Goal: Task Accomplishment & Management: Use online tool/utility

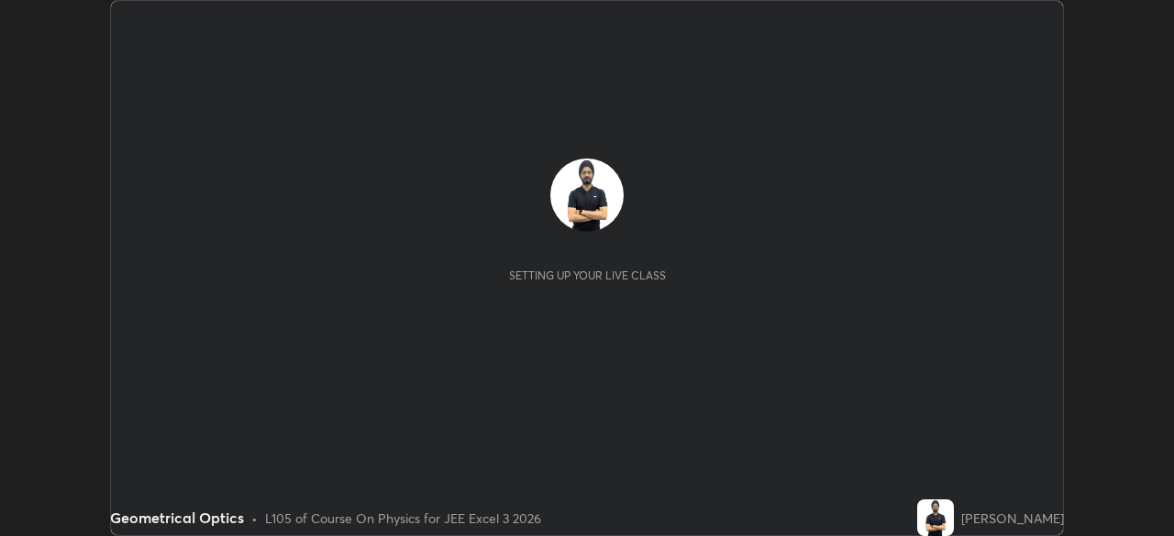
scroll to position [536, 1173]
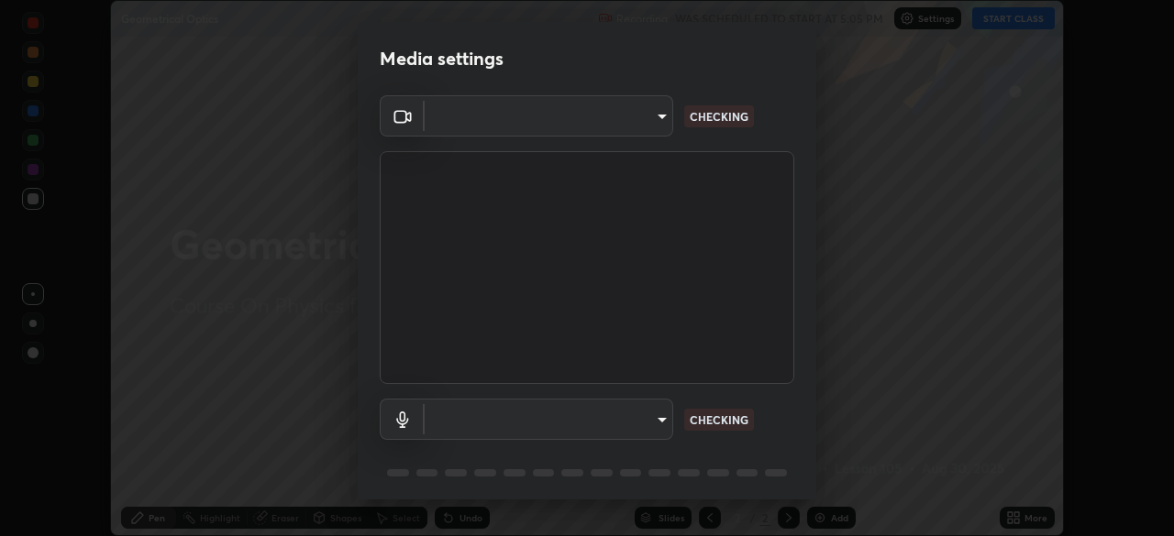
click at [1020, 516] on div "Media settings ​ CHECKING ​ CHECKING 1 / 5 Next" at bounding box center [587, 268] width 1174 height 536
type input "b04d3f4aab0507a607fcb058103082b40897ea5b56942dd6fa8112f95d025699"
type input "communications"
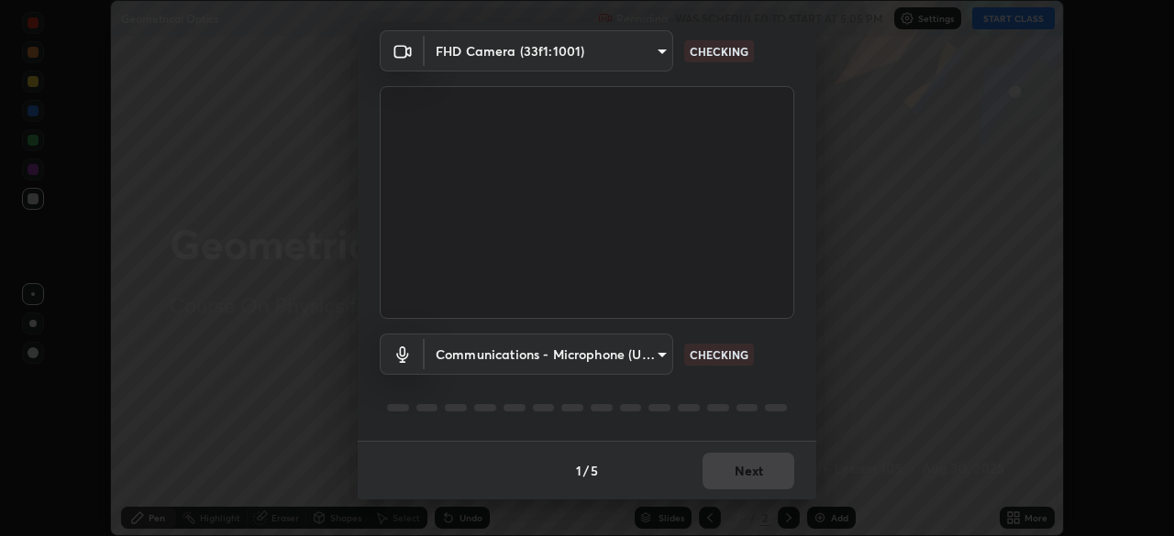
scroll to position [64, 0]
click at [765, 475] on div "1 / 5 Next" at bounding box center [587, 471] width 458 height 59
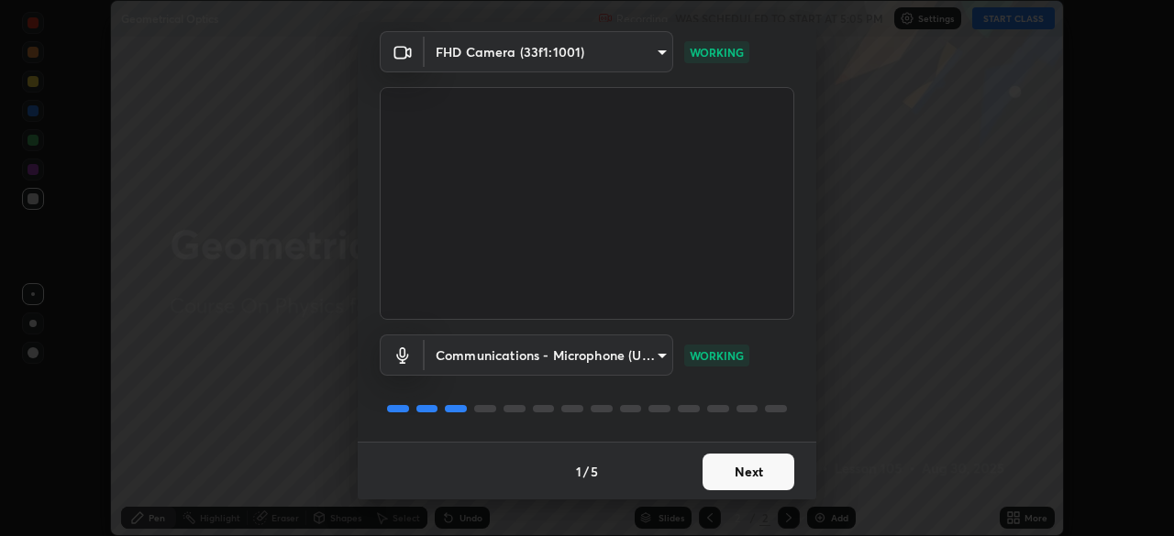
click at [766, 474] on button "Next" at bounding box center [748, 472] width 92 height 37
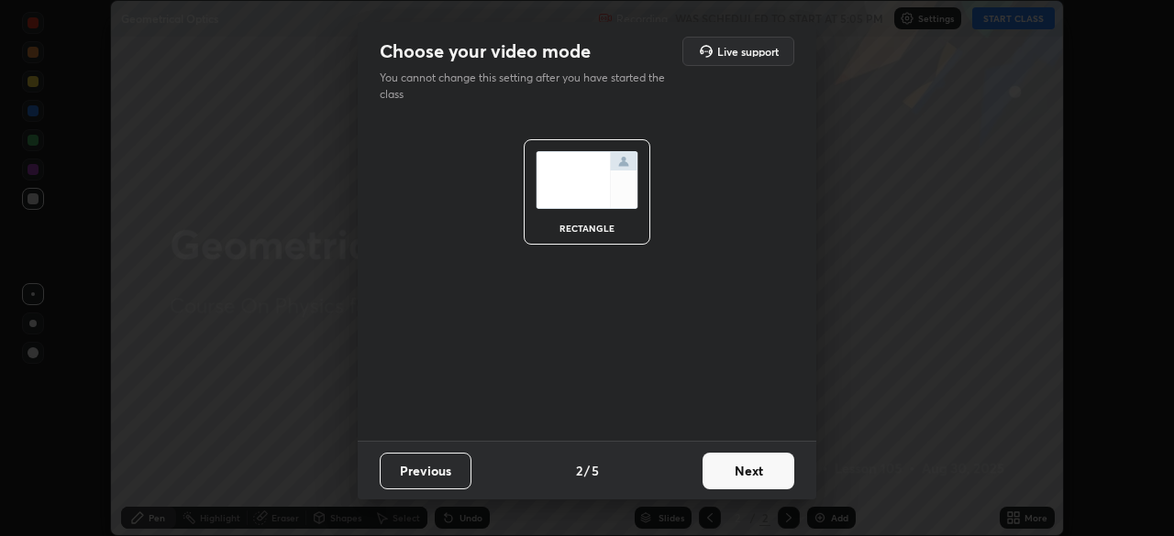
scroll to position [0, 0]
click at [765, 474] on button "Next" at bounding box center [748, 471] width 92 height 37
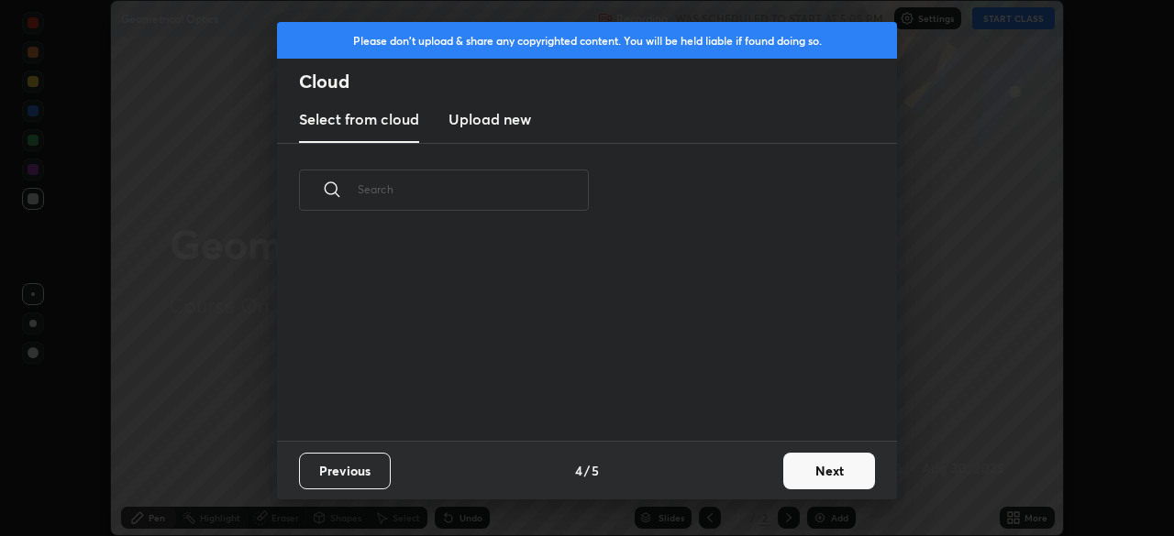
click at [766, 476] on div "Previous 4 / 5 Next" at bounding box center [587, 470] width 620 height 59
click at [800, 476] on button "Next" at bounding box center [829, 471] width 92 height 37
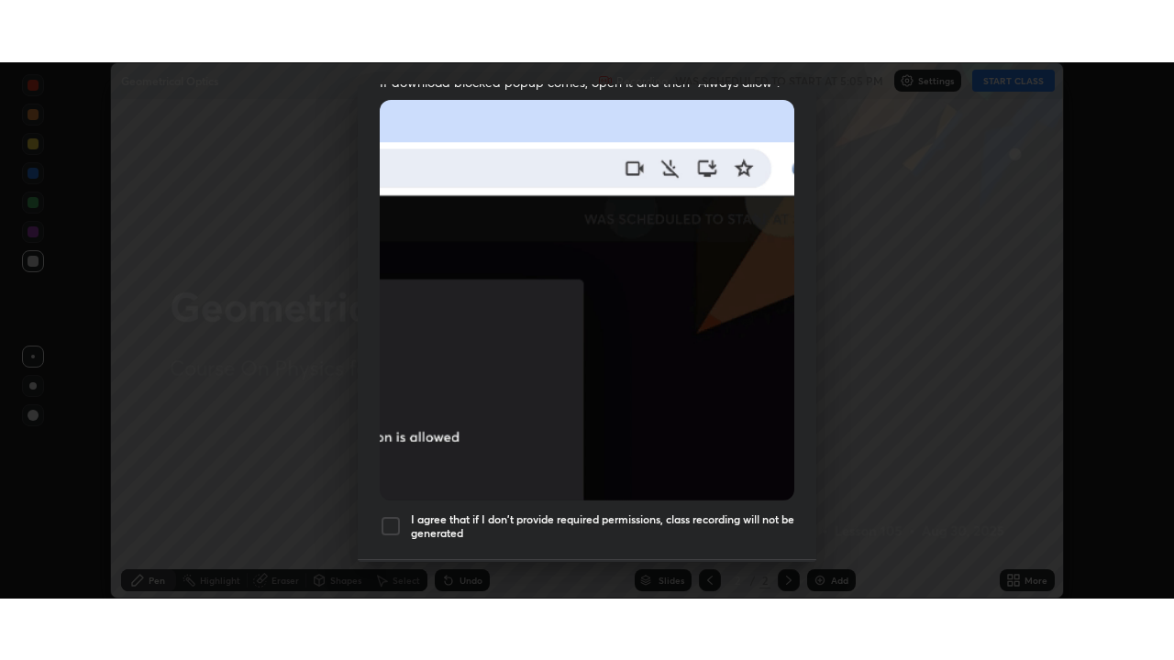
scroll to position [439, 0]
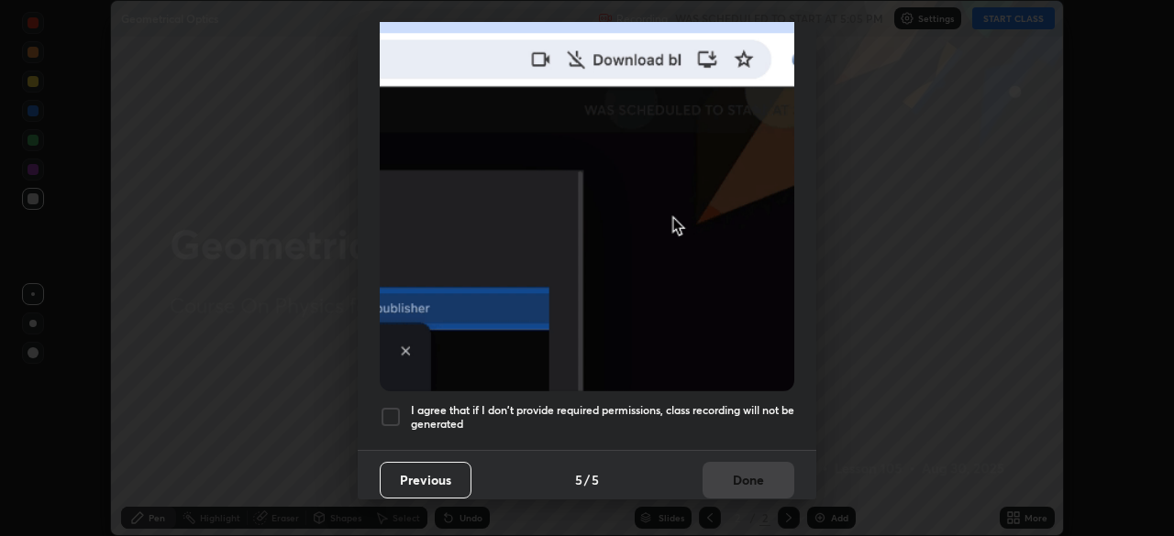
click at [744, 404] on h5 "I agree that if I don't provide required permissions, class recording will not …" at bounding box center [602, 417] width 383 height 28
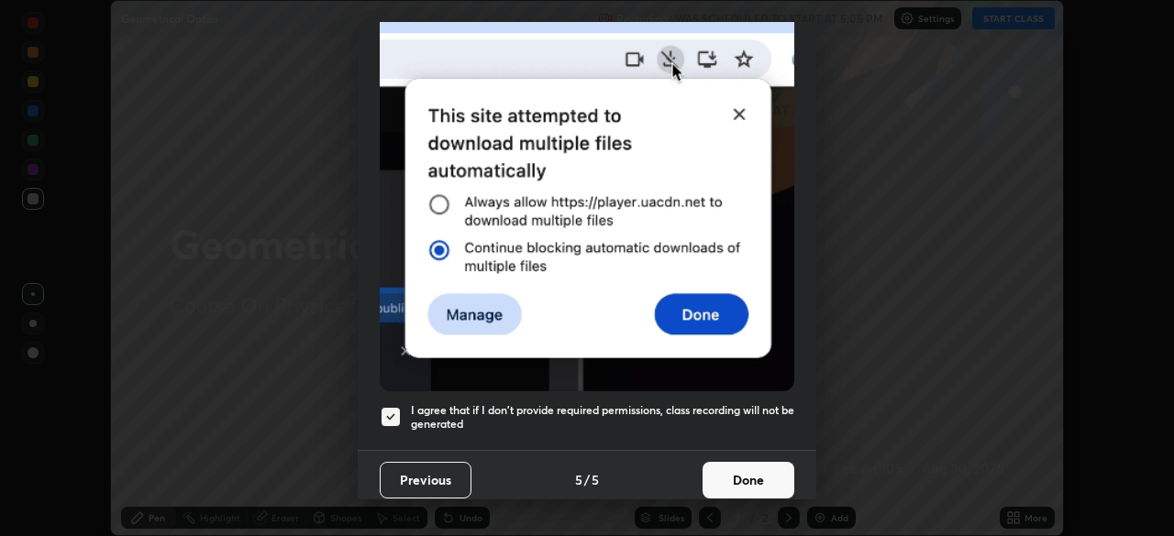
click at [749, 469] on button "Done" at bounding box center [748, 480] width 92 height 37
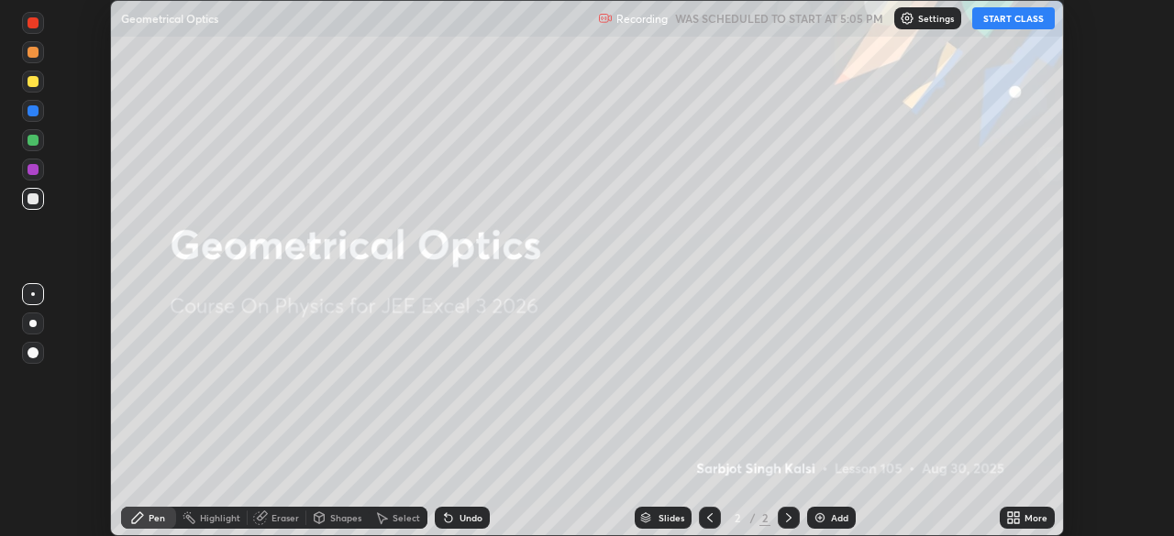
click at [1039, 511] on div "More" at bounding box center [1026, 518] width 55 height 22
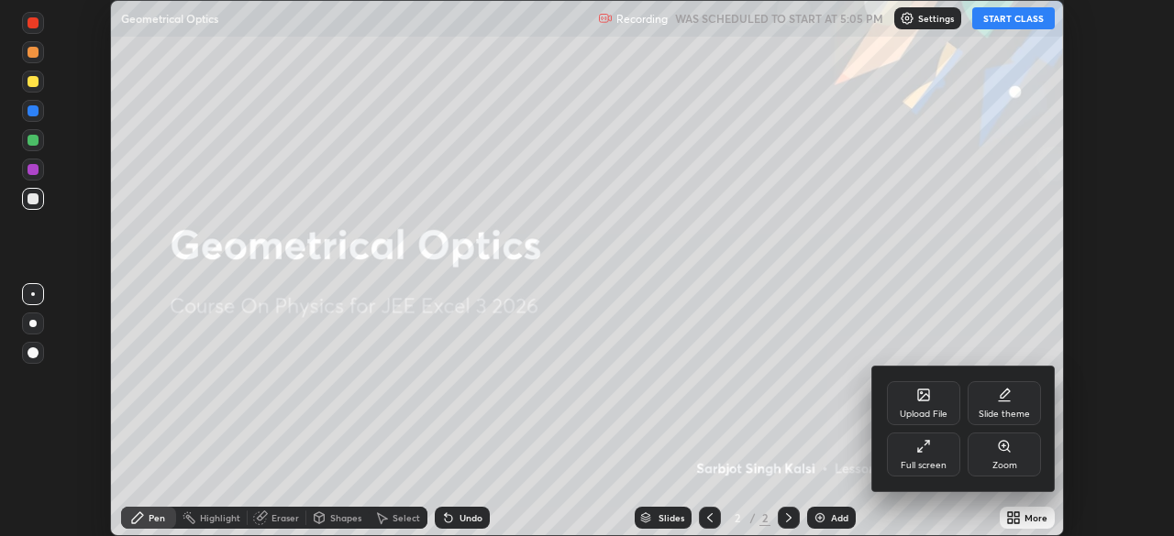
click at [955, 461] on div "Full screen" at bounding box center [923, 455] width 73 height 44
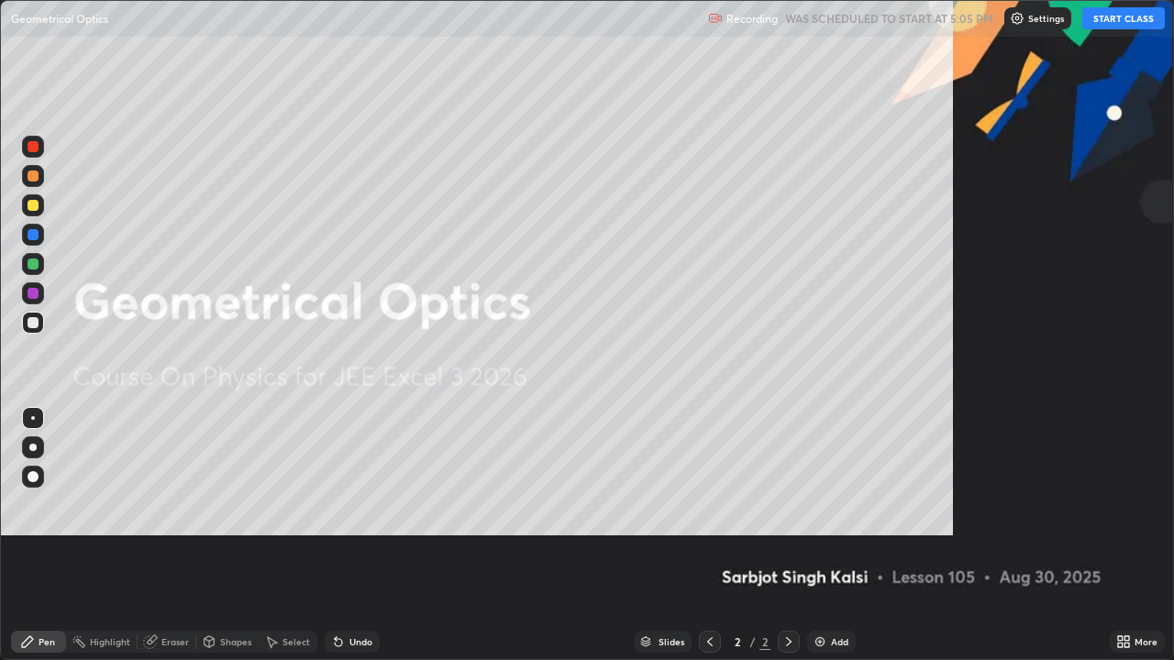
scroll to position [660, 1174]
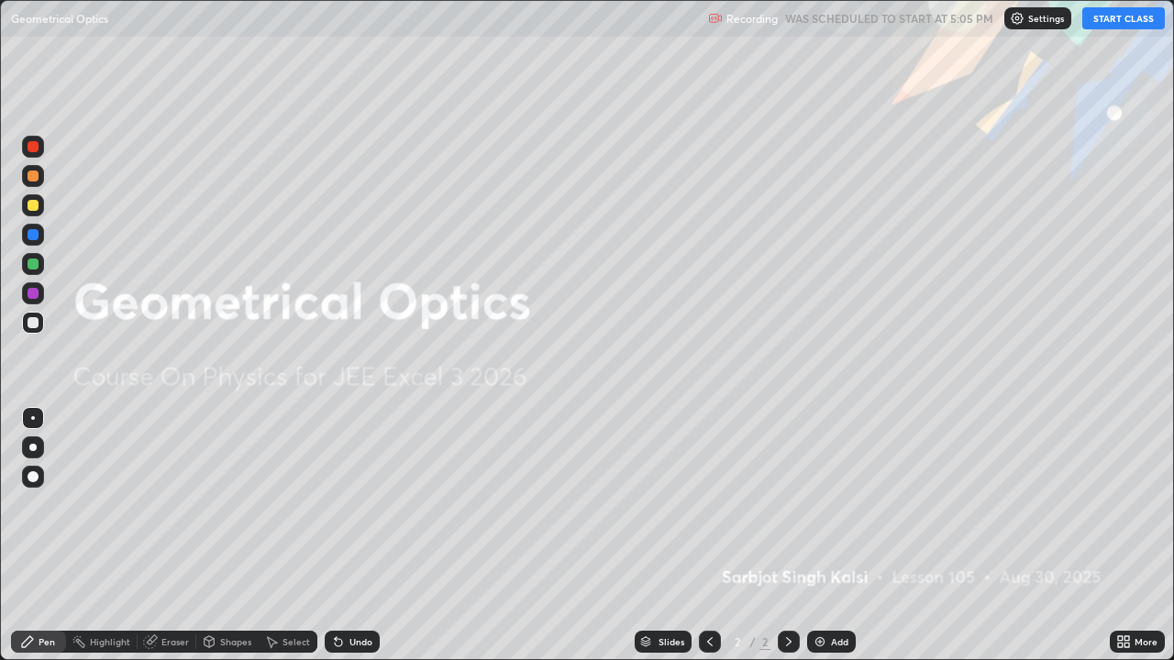
click at [1124, 16] on button "START CLASS" at bounding box center [1123, 18] width 83 height 22
click at [833, 535] on div "Add" at bounding box center [839, 641] width 17 height 9
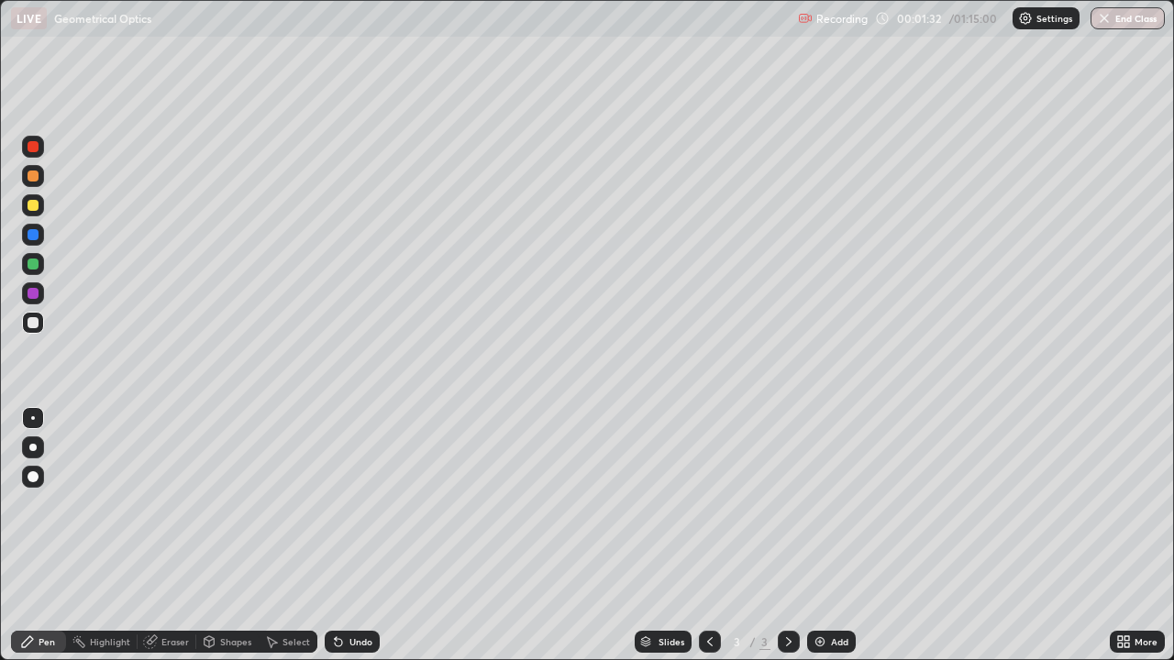
click at [31, 296] on div at bounding box center [33, 293] width 11 height 11
click at [169, 535] on div "Eraser" at bounding box center [175, 641] width 28 height 9
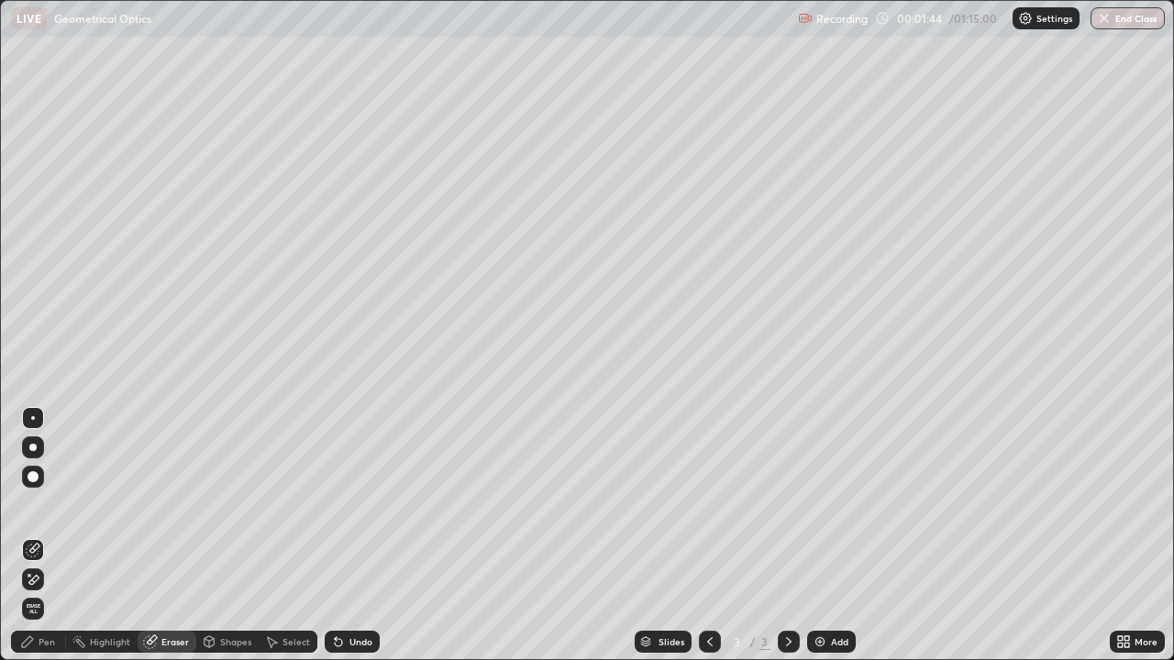
click at [29, 535] on icon at bounding box center [29, 575] width 2 height 2
click at [44, 535] on div "Pen" at bounding box center [38, 642] width 55 height 22
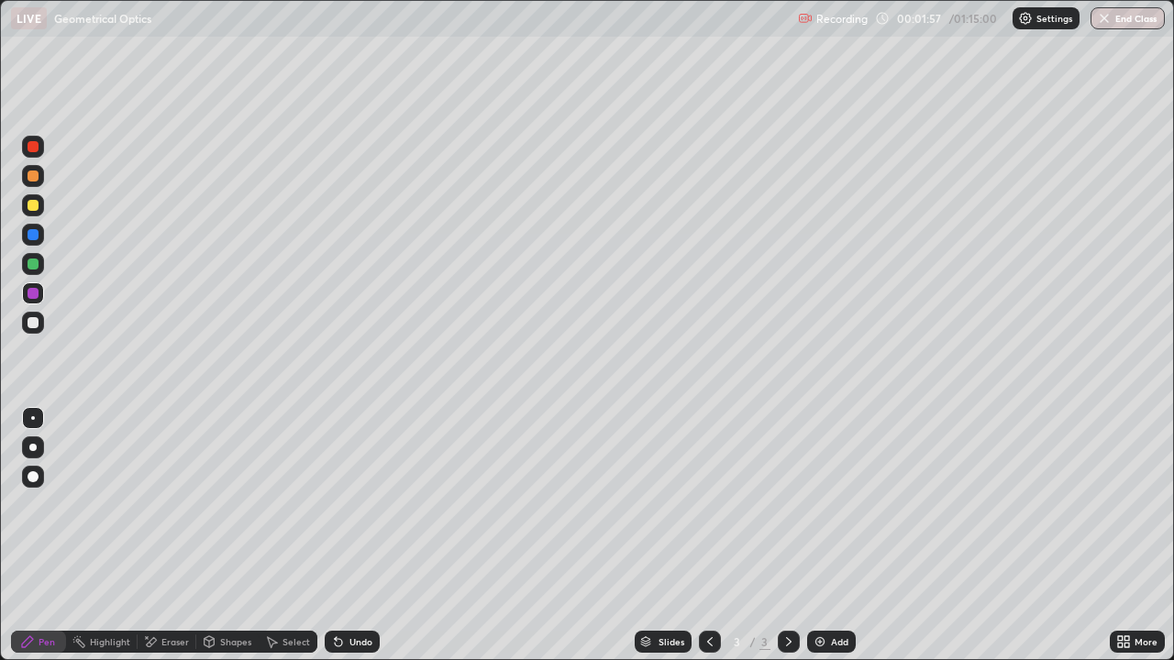
click at [29, 324] on div at bounding box center [33, 322] width 11 height 11
click at [36, 259] on div at bounding box center [33, 264] width 11 height 11
click at [24, 198] on div at bounding box center [33, 205] width 22 height 22
click at [28, 323] on div at bounding box center [33, 322] width 11 height 11
click at [364, 535] on div "Undo" at bounding box center [352, 642] width 55 height 22
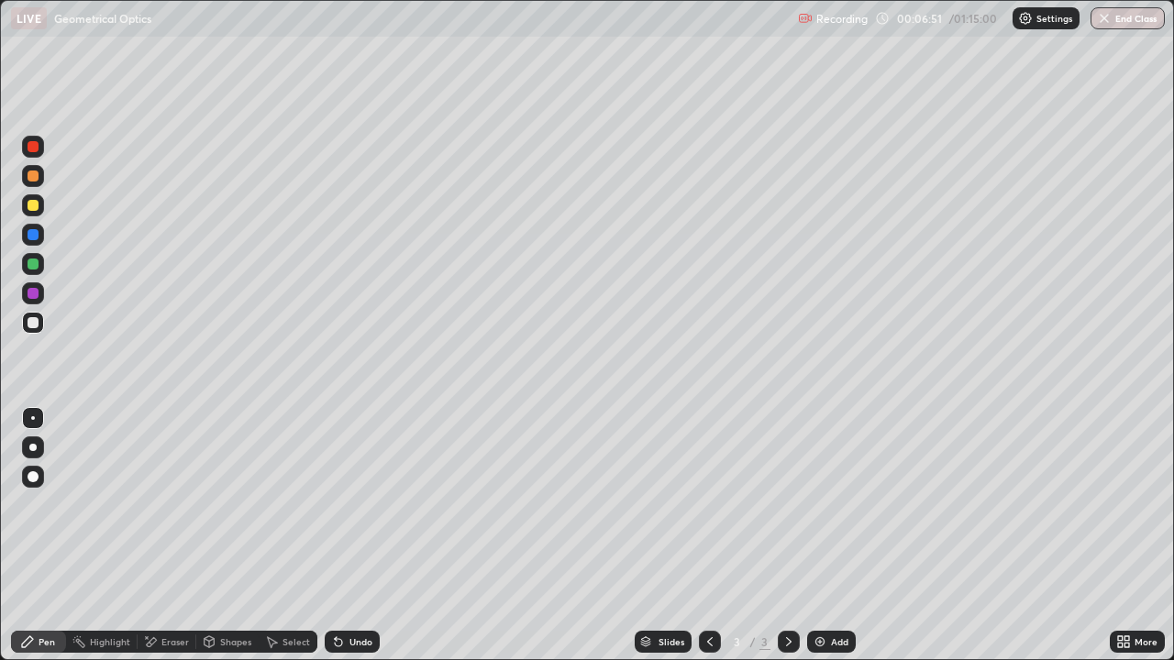
click at [359, 535] on div "Undo" at bounding box center [352, 642] width 55 height 22
click at [347, 535] on div "Undo" at bounding box center [352, 642] width 55 height 22
click at [279, 535] on div "Select" at bounding box center [288, 642] width 59 height 22
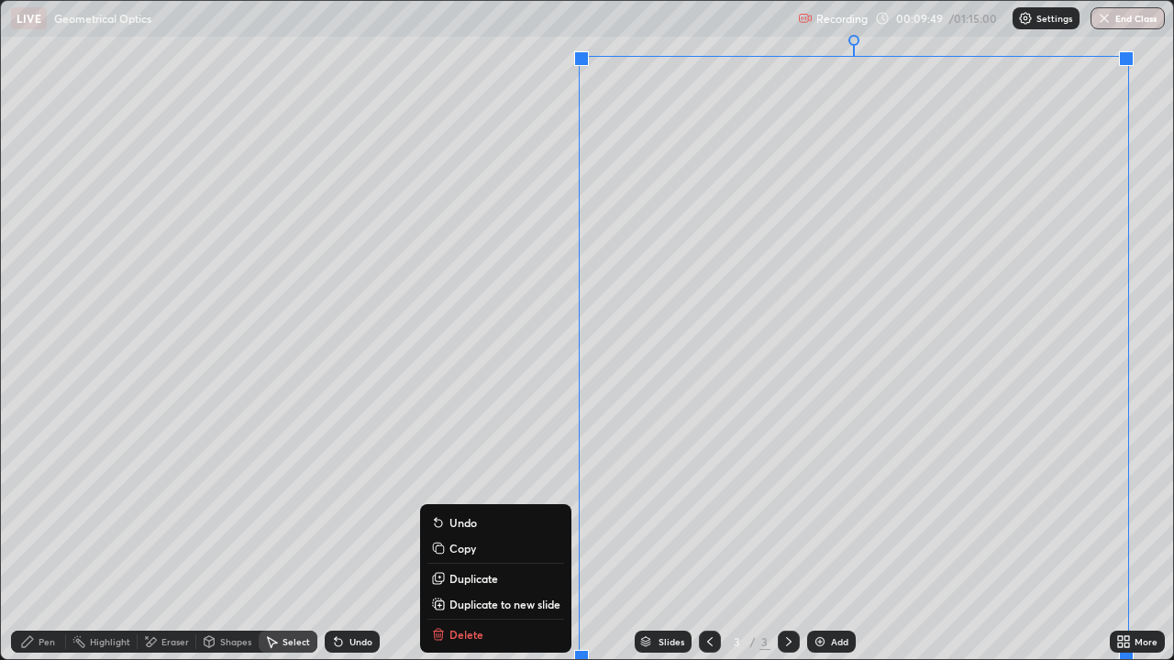
click at [508, 535] on p "Duplicate to new slide" at bounding box center [504, 604] width 111 height 15
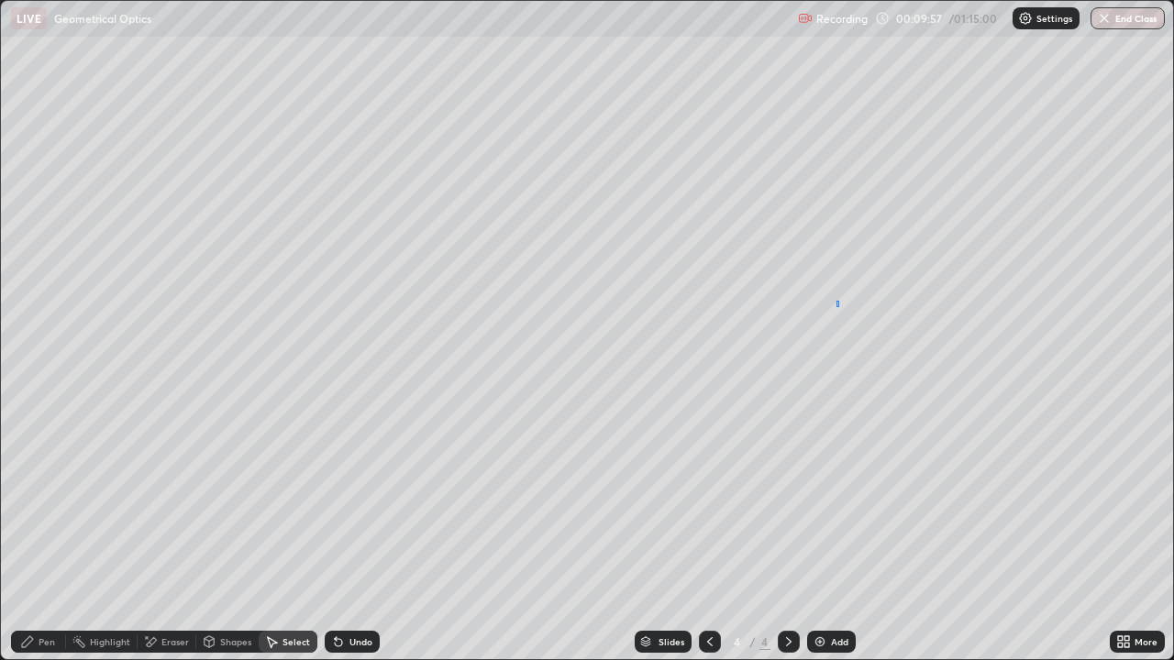
click at [836, 301] on div "0 ° Undo Copy Duplicate Duplicate to new slide Delete" at bounding box center [587, 330] width 1172 height 658
click at [836, 305] on div "0 ° Undo Copy Duplicate Duplicate to new slide Delete" at bounding box center [587, 330] width 1172 height 658
click at [837, 304] on div "0 ° Undo Copy Duplicate Duplicate to new slide Delete" at bounding box center [587, 330] width 1172 height 658
click at [837, 303] on div "0 ° Undo Copy Duplicate Duplicate to new slide Delete" at bounding box center [587, 330] width 1172 height 658
click at [54, 535] on div "Pen" at bounding box center [47, 641] width 17 height 9
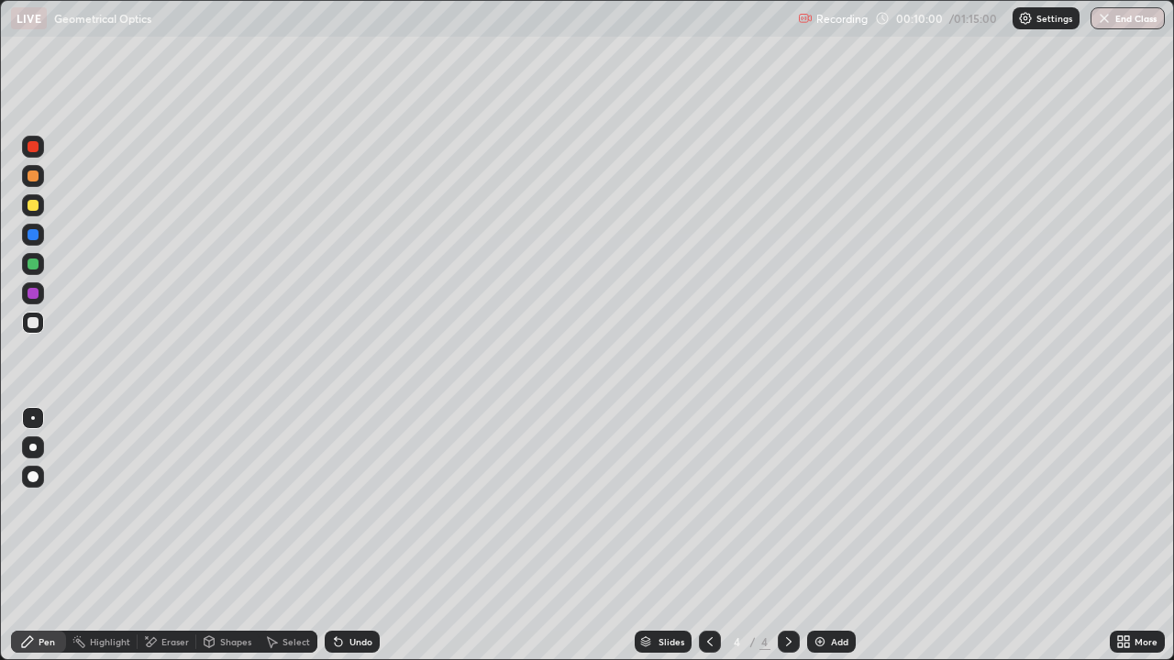
click at [37, 264] on div at bounding box center [33, 264] width 11 height 11
click at [160, 535] on div "Eraser" at bounding box center [167, 642] width 59 height 22
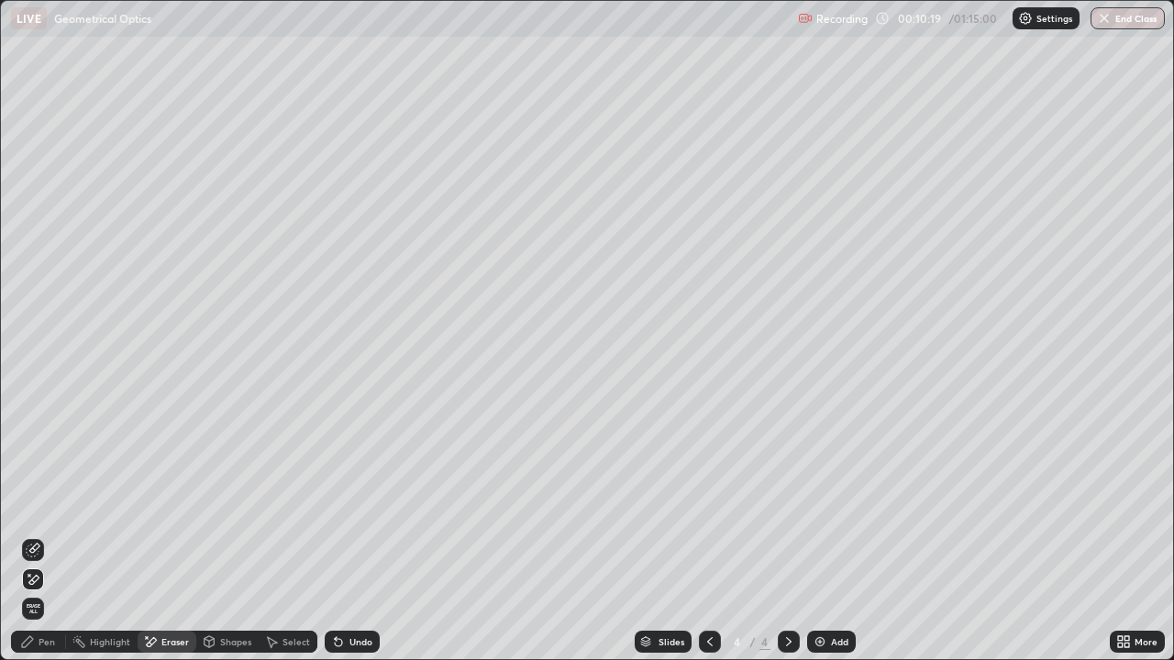
click at [47, 535] on div "Pen" at bounding box center [47, 641] width 17 height 9
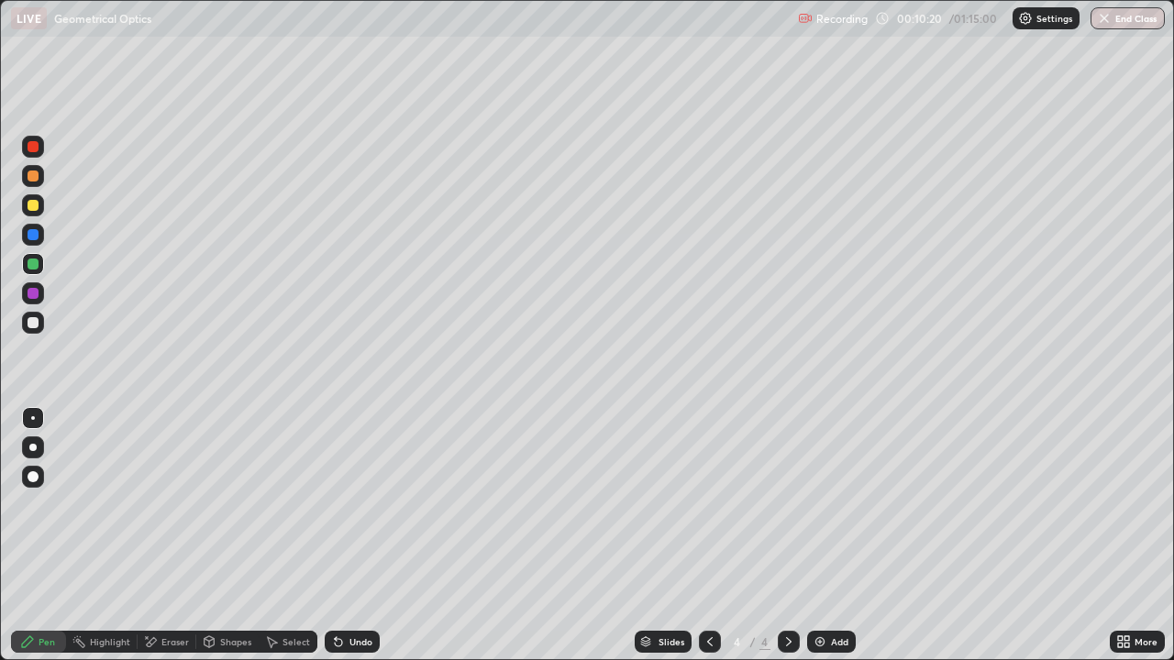
click at [37, 265] on div at bounding box center [33, 264] width 11 height 11
click at [358, 535] on div "Undo" at bounding box center [360, 641] width 23 height 9
click at [345, 535] on div "Undo" at bounding box center [352, 642] width 55 height 22
click at [36, 208] on div at bounding box center [33, 205] width 11 height 11
click at [824, 535] on img at bounding box center [819, 641] width 15 height 15
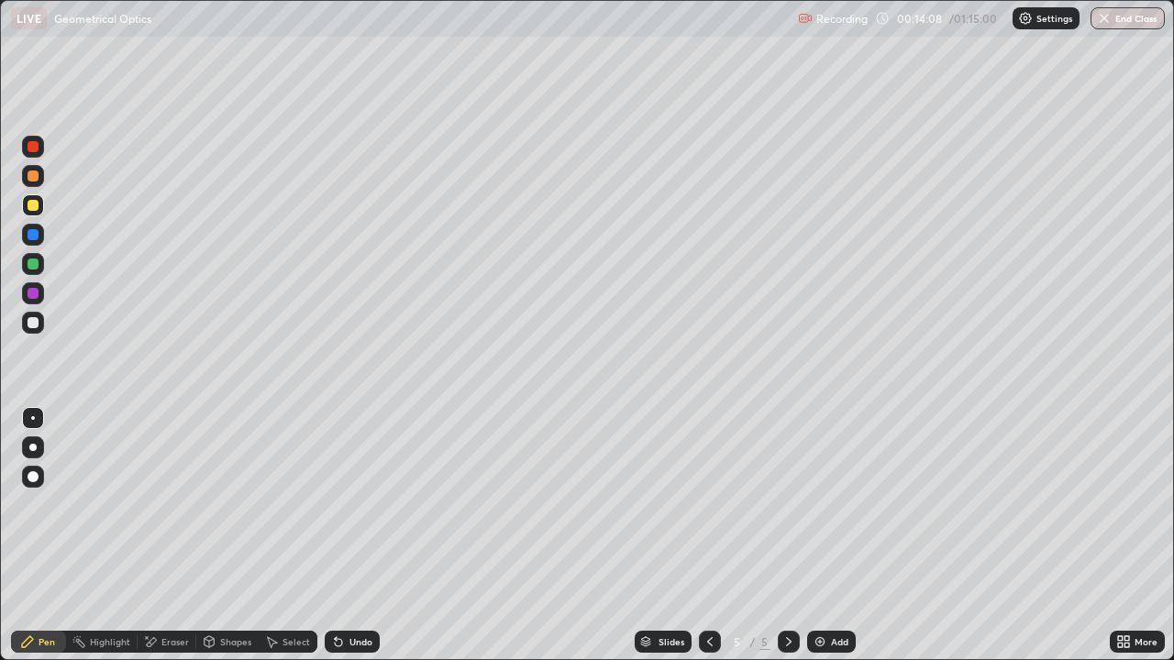
click at [38, 323] on div at bounding box center [33, 322] width 11 height 11
click at [41, 206] on div at bounding box center [33, 205] width 22 height 22
click at [32, 260] on div at bounding box center [33, 264] width 11 height 11
click at [165, 535] on div "Eraser" at bounding box center [167, 642] width 59 height 22
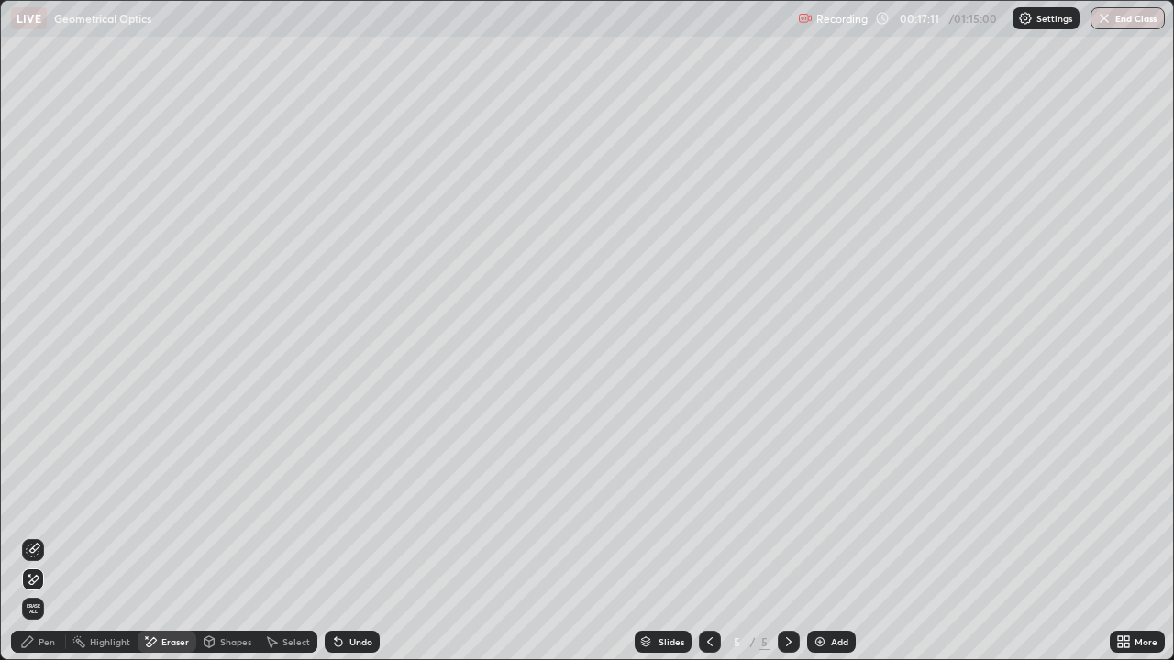
click at [52, 535] on div "Pen" at bounding box center [47, 641] width 17 height 9
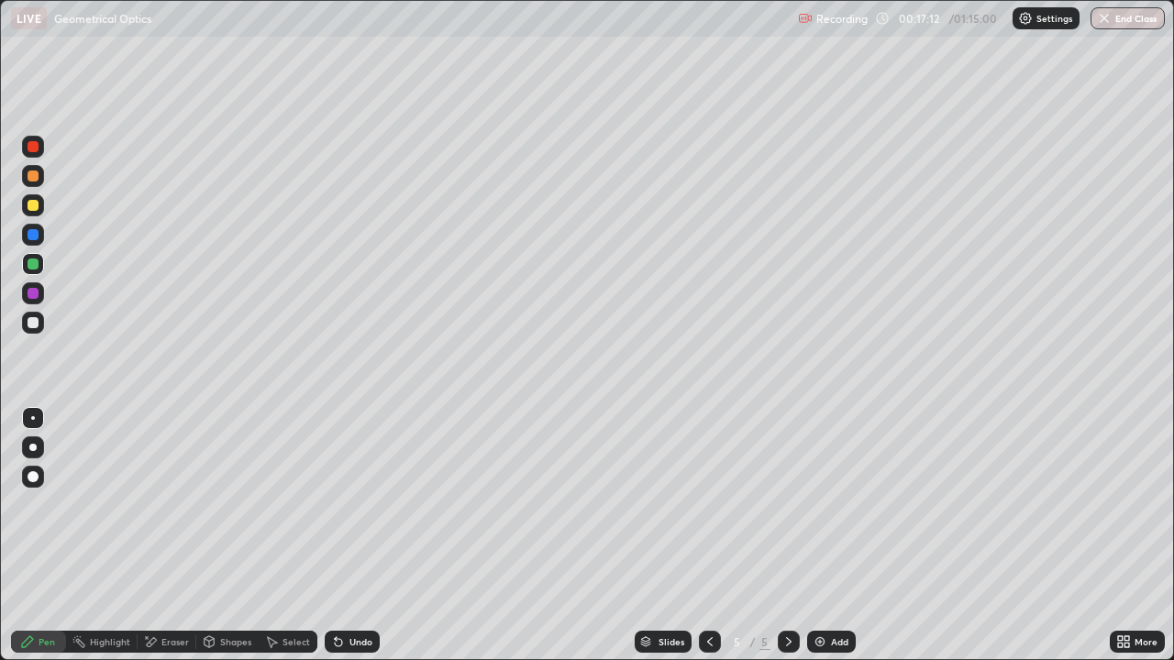
click at [37, 205] on div at bounding box center [33, 205] width 11 height 11
click at [37, 320] on div at bounding box center [33, 322] width 11 height 11
click at [357, 535] on div "Undo" at bounding box center [348, 641] width 62 height 37
click at [360, 535] on div "Undo" at bounding box center [352, 642] width 55 height 22
click at [40, 208] on div at bounding box center [33, 205] width 22 height 22
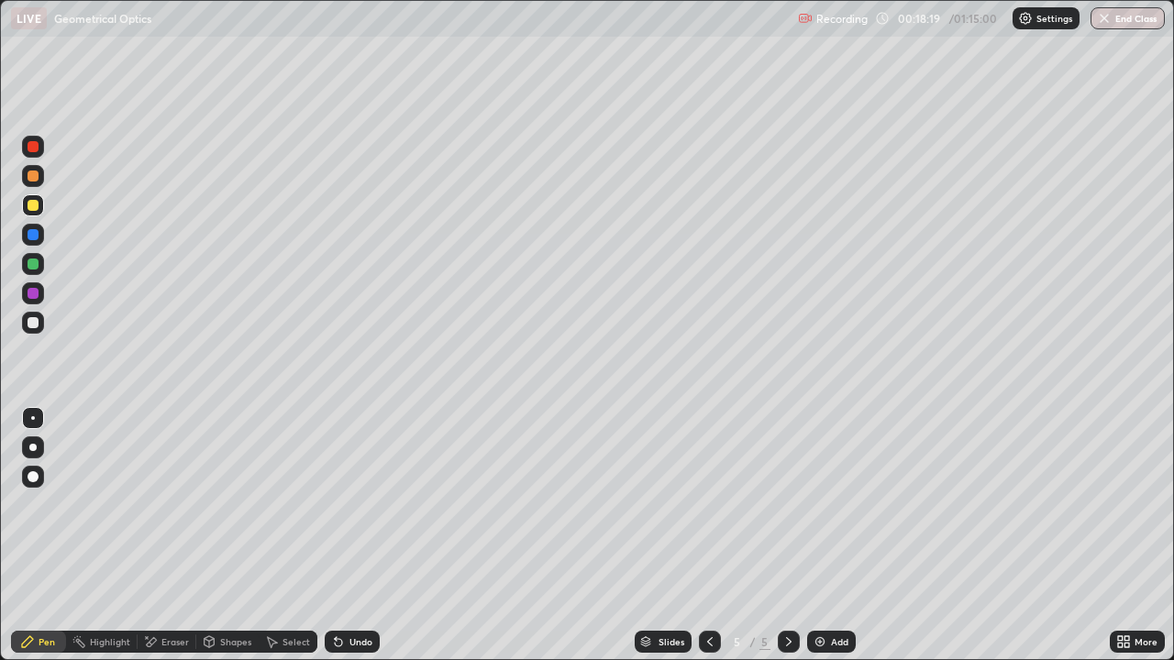
click at [160, 535] on div "Eraser" at bounding box center [167, 642] width 59 height 22
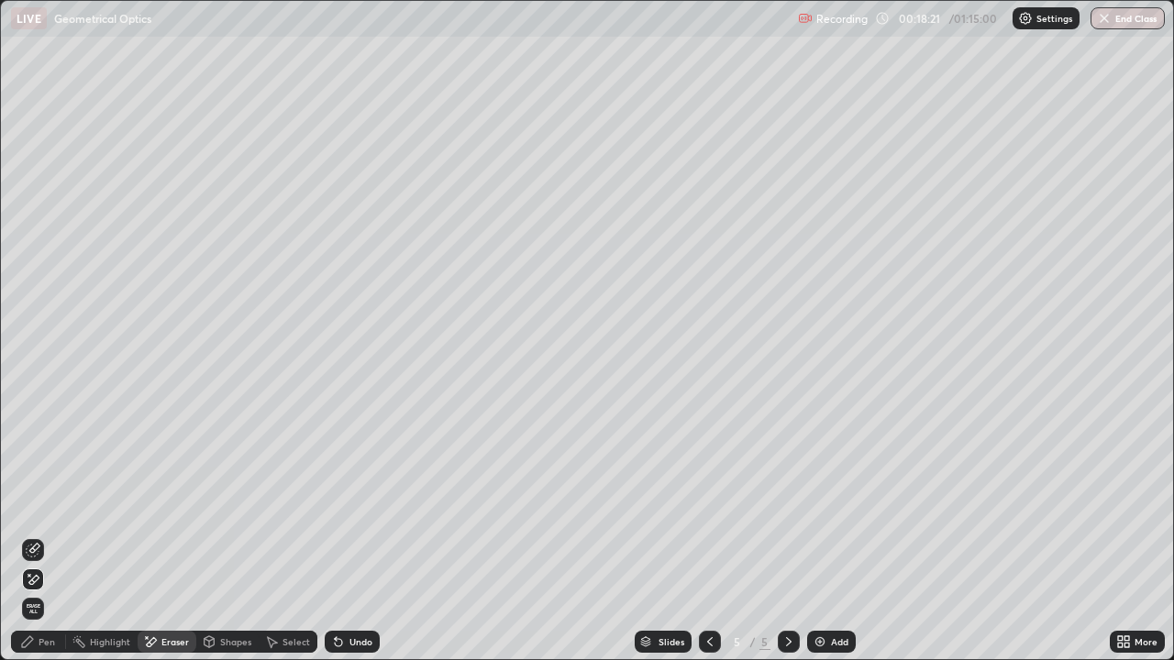
click at [46, 535] on div "Pen" at bounding box center [47, 641] width 17 height 9
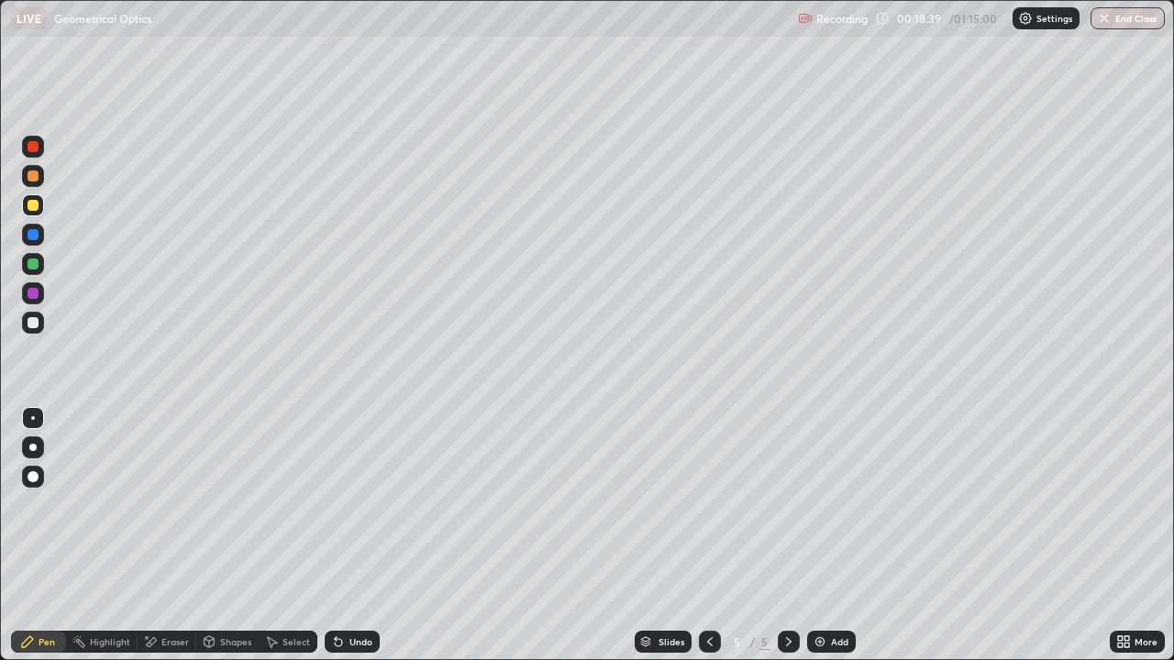
click at [170, 535] on div "Eraser" at bounding box center [175, 641] width 28 height 9
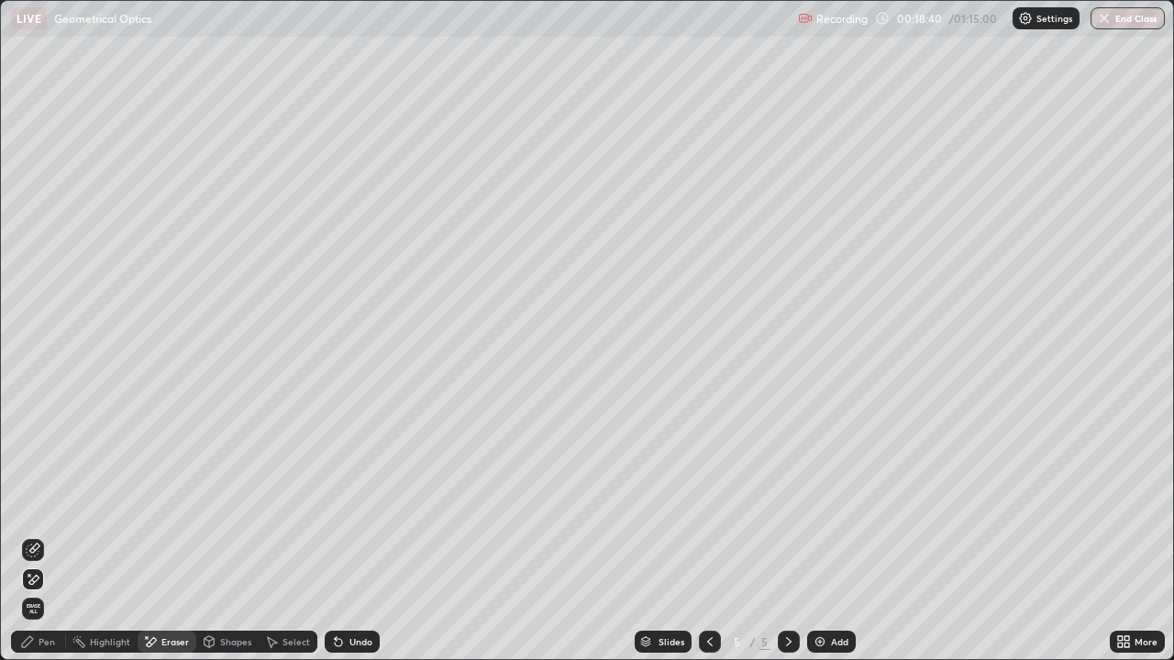
click at [40, 535] on div "Pen" at bounding box center [38, 642] width 55 height 22
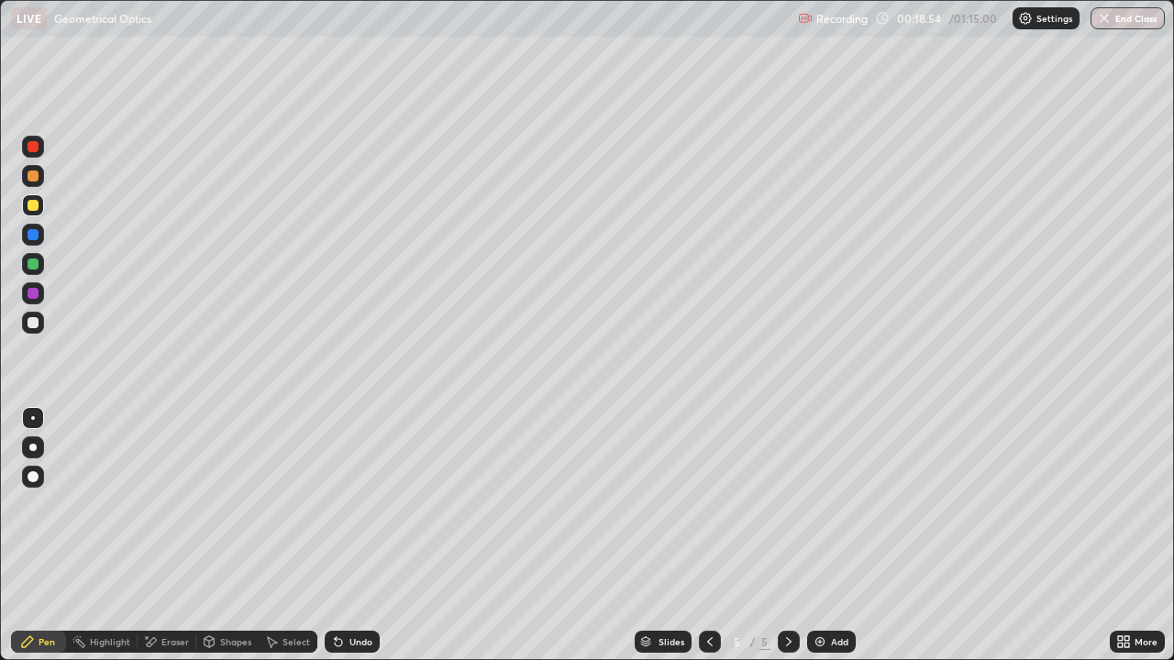
click at [158, 535] on div "Eraser" at bounding box center [167, 642] width 59 height 22
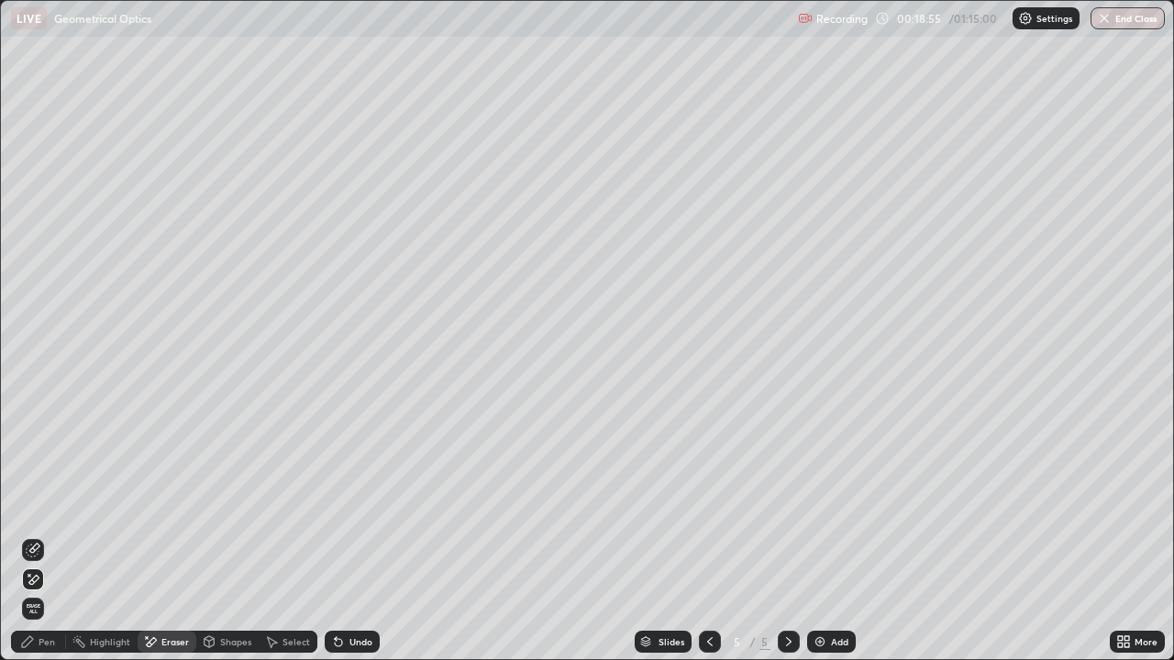
click at [47, 535] on div "Pen" at bounding box center [47, 641] width 17 height 9
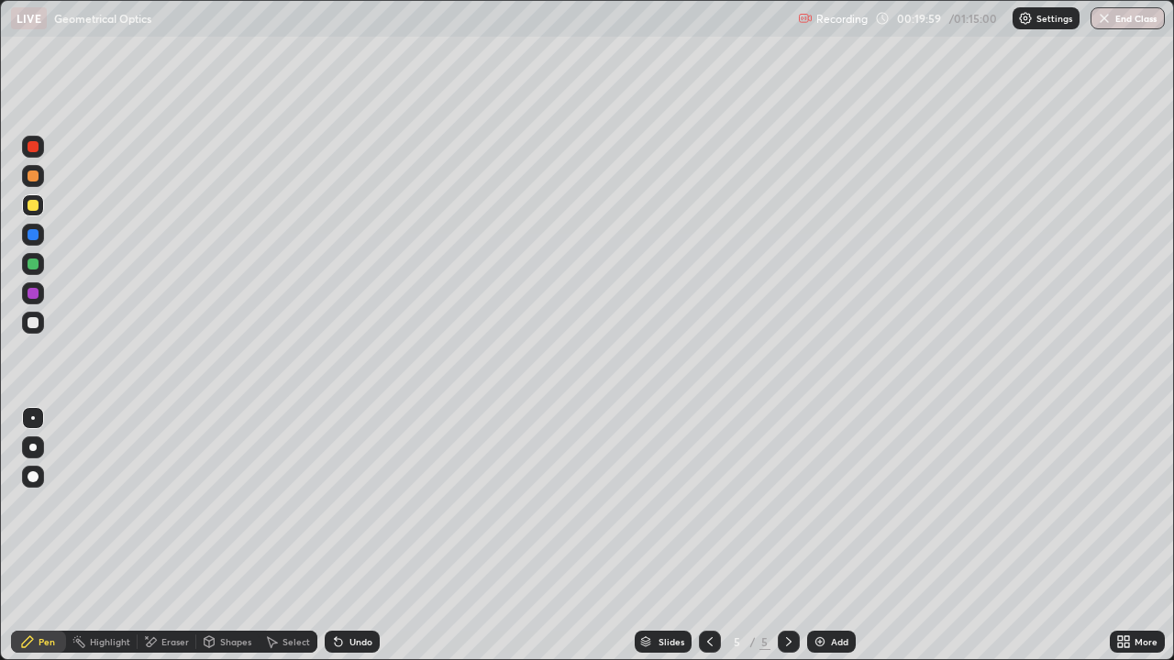
click at [161, 535] on div "Eraser" at bounding box center [175, 641] width 28 height 9
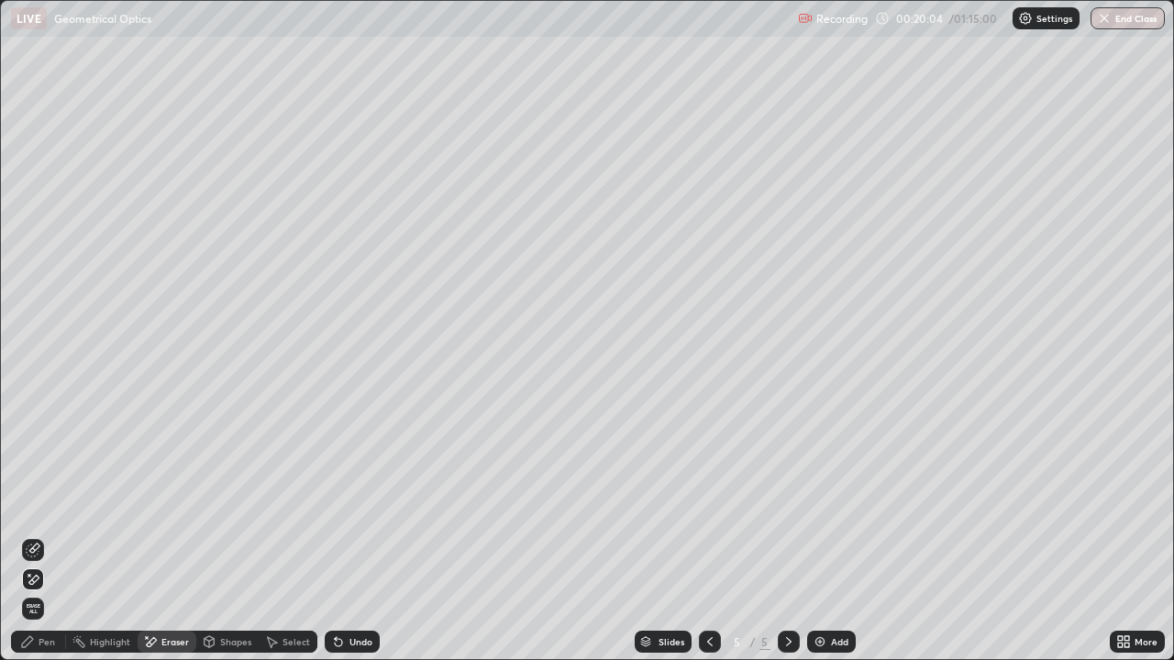
click at [42, 535] on div "Pen" at bounding box center [47, 641] width 17 height 9
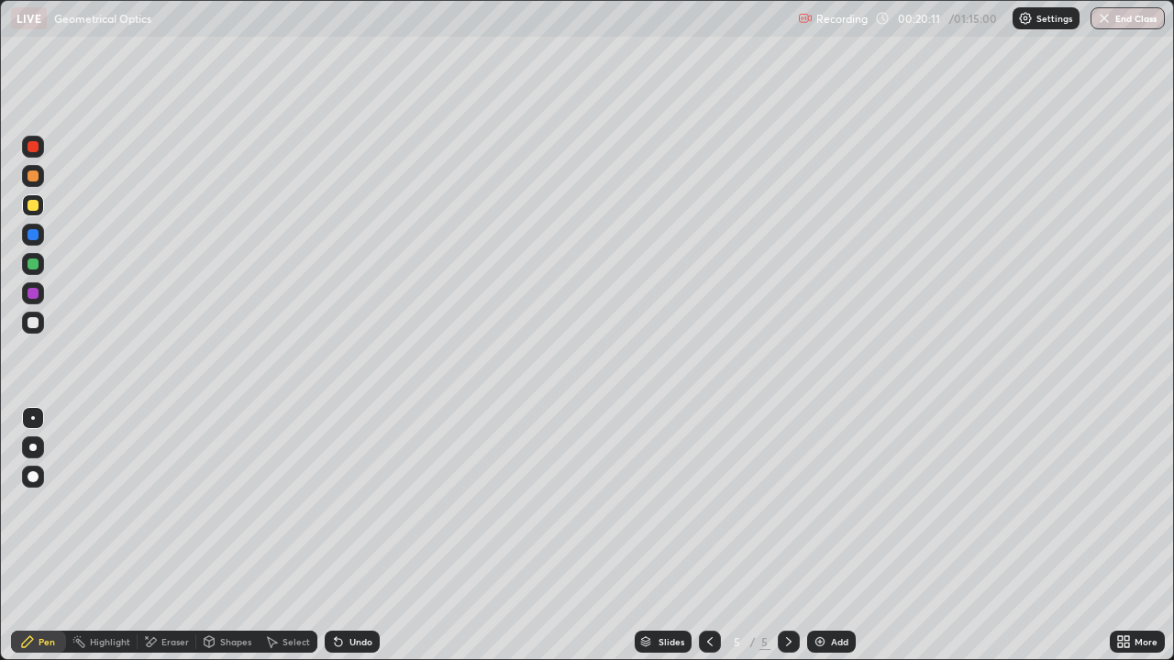
click at [176, 535] on div "Eraser" at bounding box center [175, 641] width 28 height 9
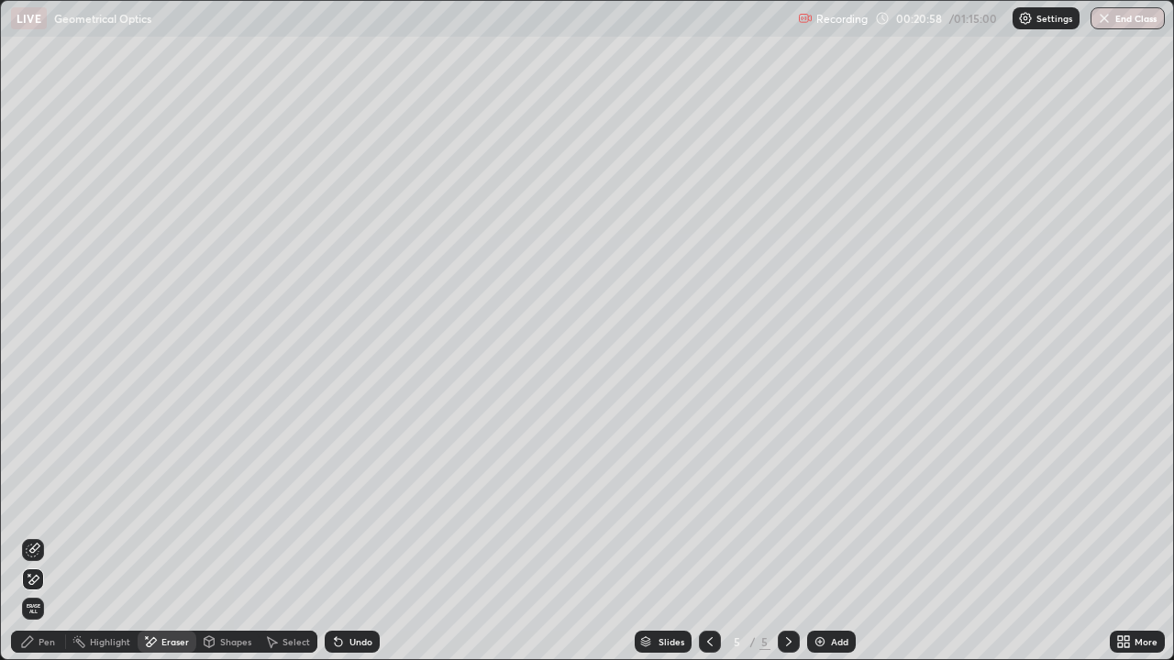
click at [833, 535] on div "Add" at bounding box center [831, 642] width 49 height 22
click at [47, 535] on div "Pen" at bounding box center [47, 641] width 17 height 9
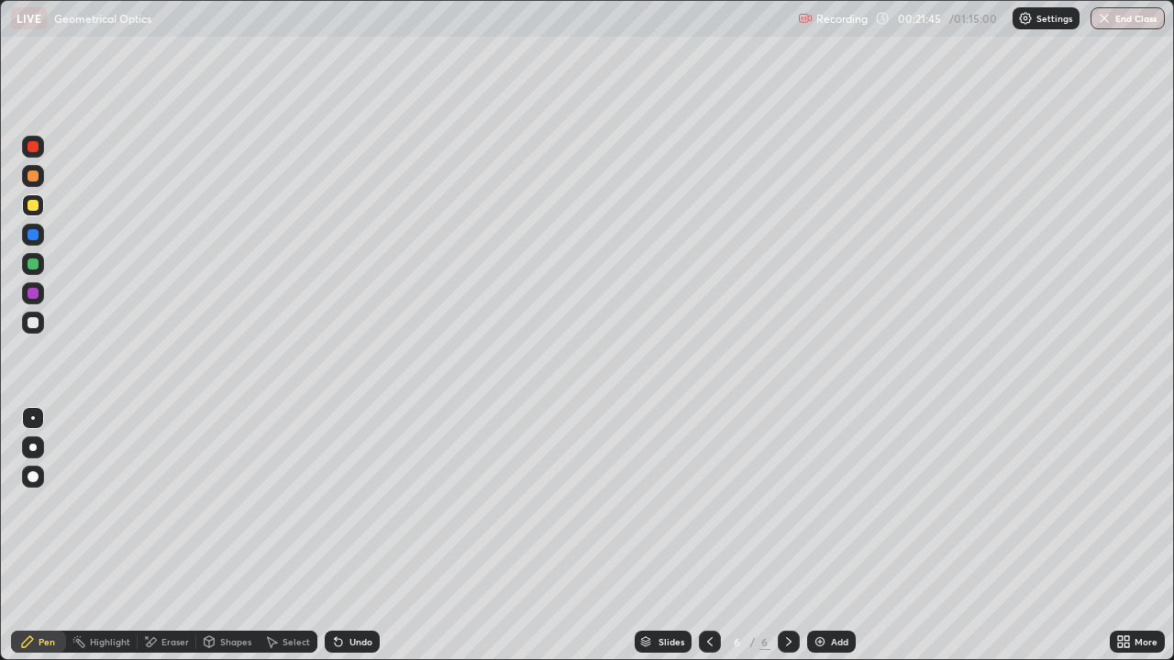
click at [37, 322] on div at bounding box center [33, 322] width 11 height 11
click at [39, 265] on div at bounding box center [33, 264] width 22 height 22
click at [346, 535] on div "Undo" at bounding box center [352, 642] width 55 height 22
click at [352, 535] on div "Undo" at bounding box center [360, 641] width 23 height 9
click at [359, 535] on div "Undo" at bounding box center [360, 641] width 23 height 9
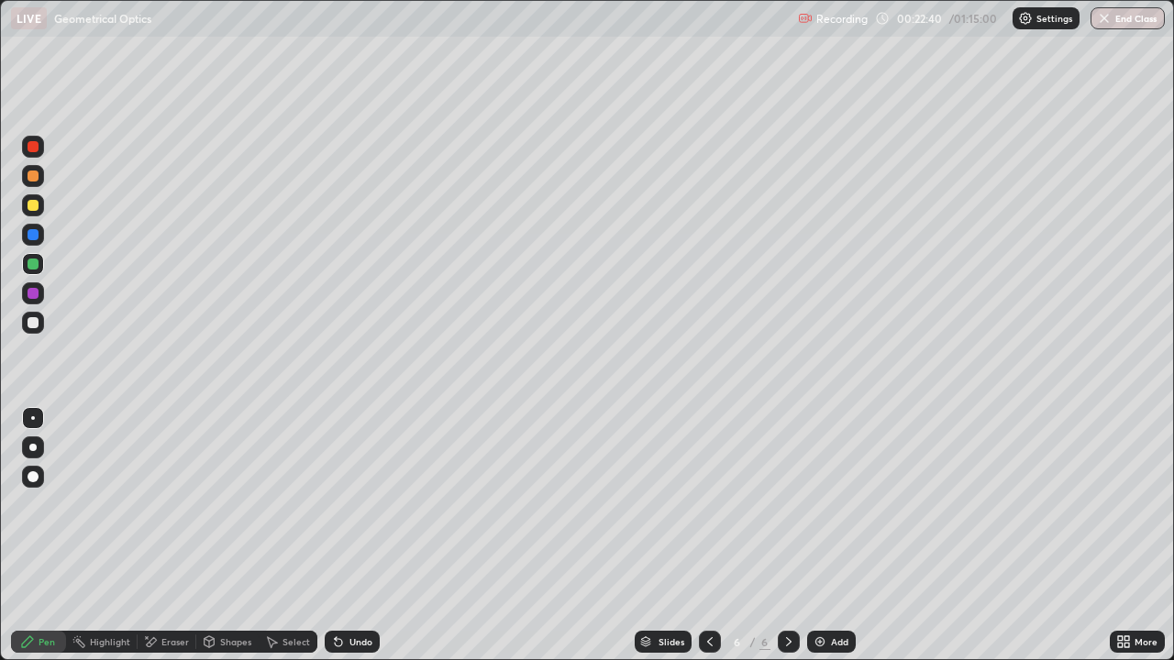
click at [361, 535] on div "Undo" at bounding box center [360, 641] width 23 height 9
click at [362, 535] on div "Undo" at bounding box center [360, 641] width 23 height 9
click at [363, 535] on div "Undo" at bounding box center [360, 641] width 23 height 9
click at [367, 535] on div "Undo" at bounding box center [352, 642] width 55 height 22
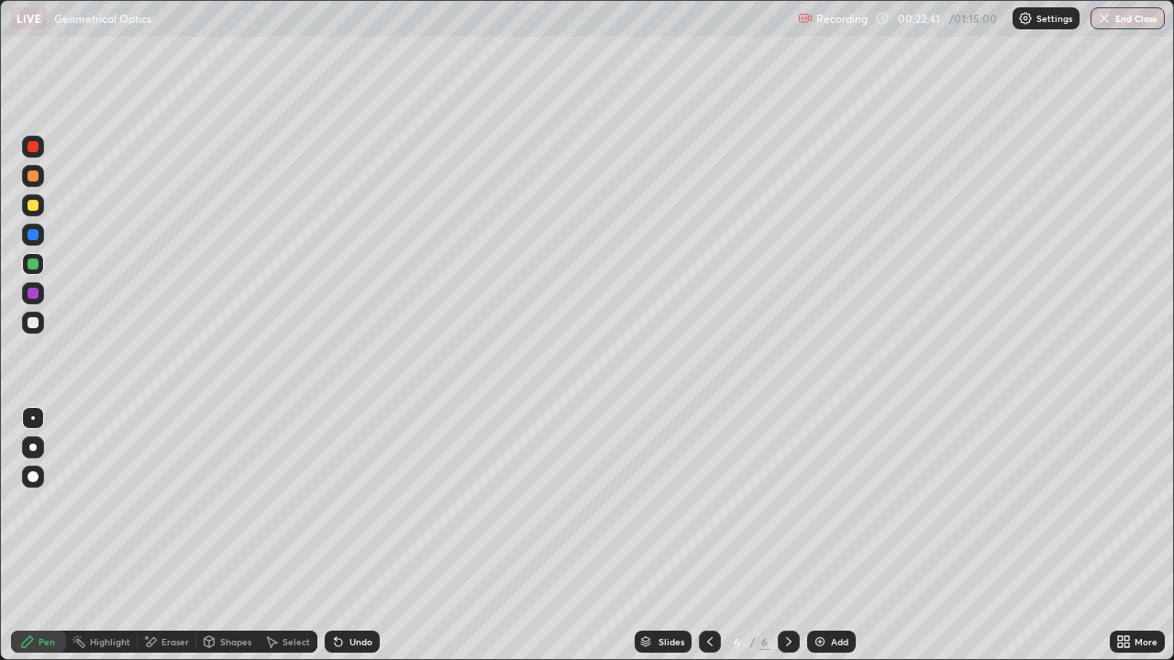
click at [366, 535] on div "Undo" at bounding box center [352, 642] width 55 height 22
click at [362, 535] on div "Undo" at bounding box center [360, 641] width 23 height 9
click at [363, 535] on div "Undo" at bounding box center [360, 641] width 23 height 9
click at [29, 327] on div at bounding box center [33, 322] width 11 height 11
click at [171, 535] on div "Eraser" at bounding box center [175, 641] width 28 height 9
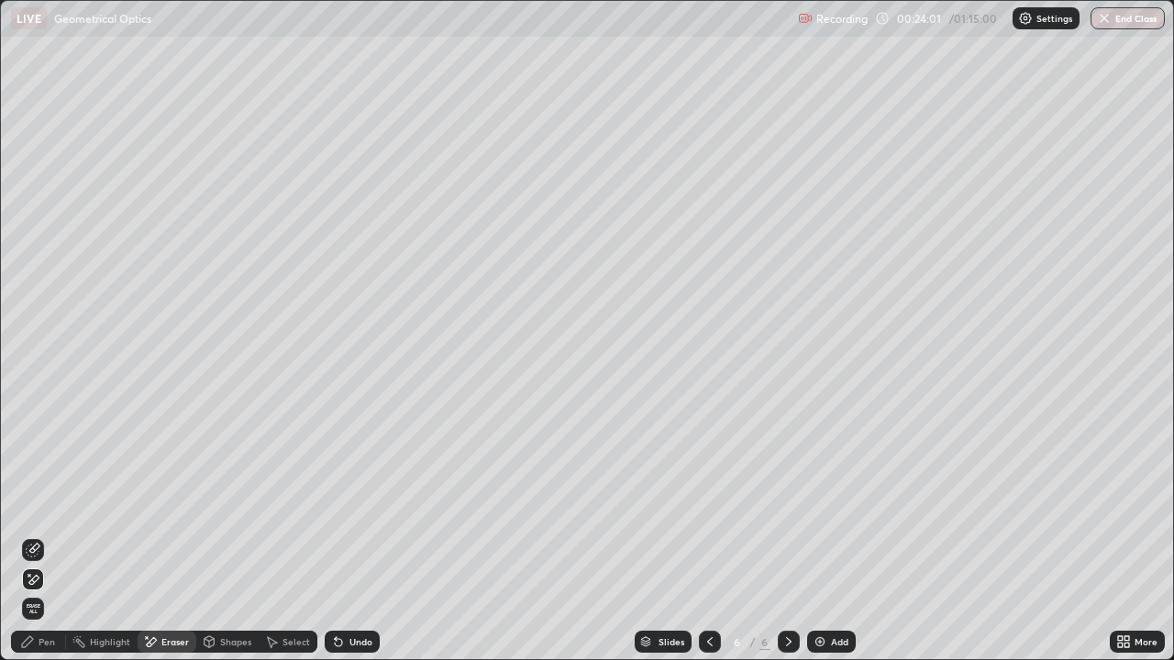
click at [358, 535] on div "Undo" at bounding box center [360, 641] width 23 height 9
click at [50, 535] on div "Pen" at bounding box center [47, 641] width 17 height 9
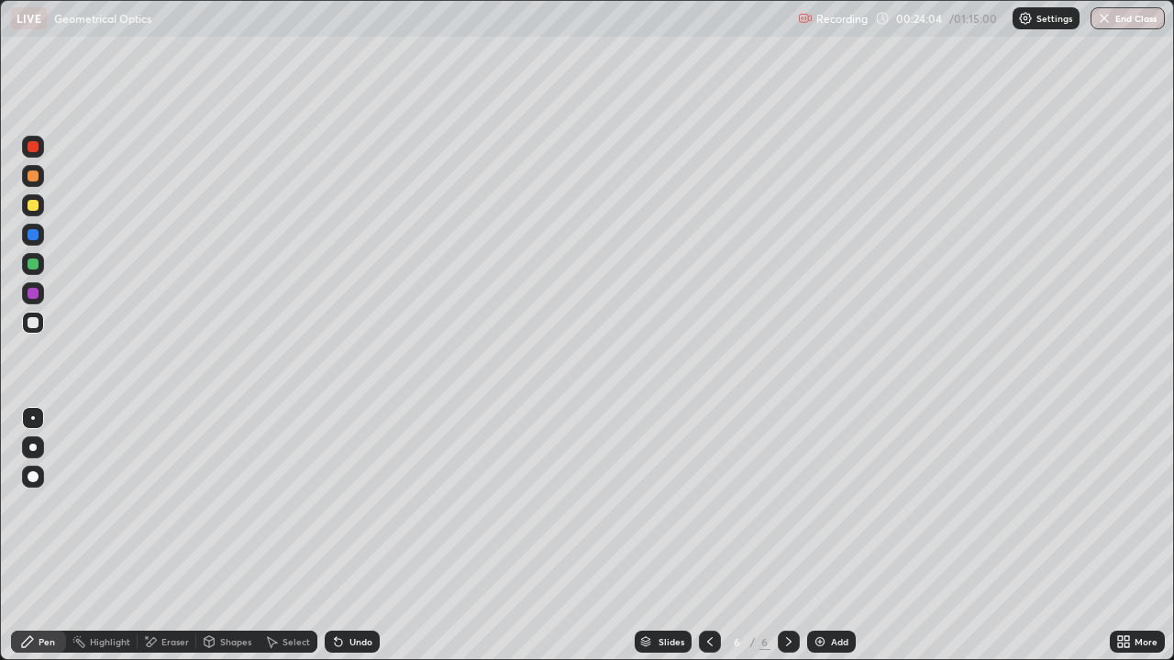
click at [32, 324] on div at bounding box center [33, 322] width 11 height 11
click at [164, 535] on div "Eraser" at bounding box center [175, 641] width 28 height 9
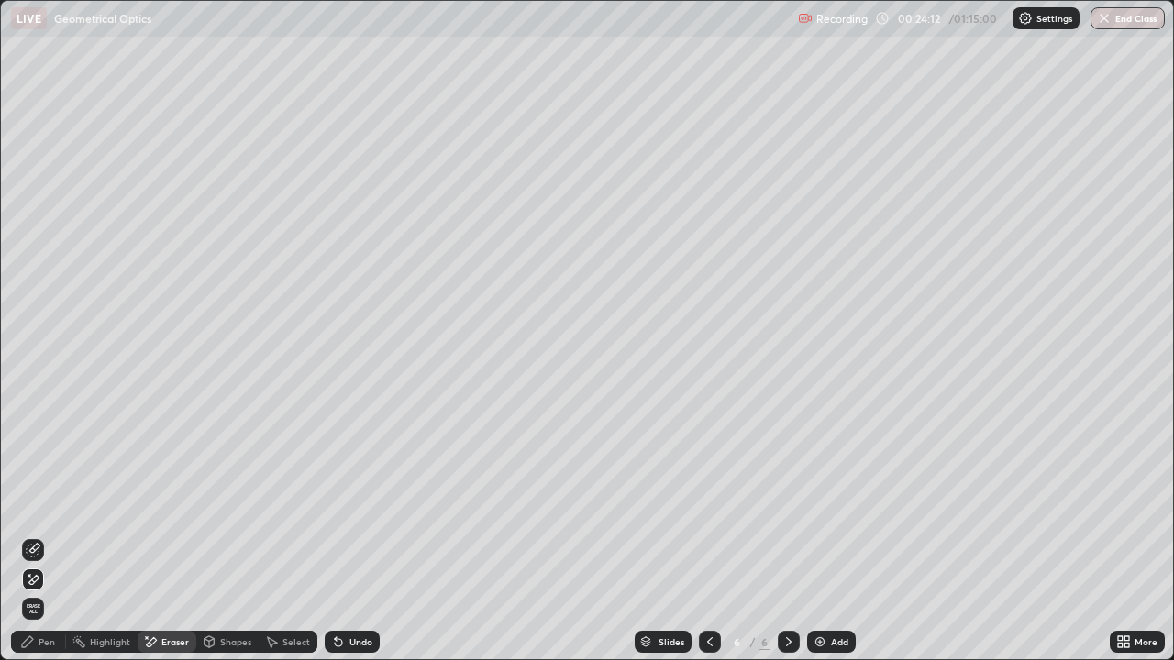
click at [44, 535] on div "Pen" at bounding box center [47, 641] width 17 height 9
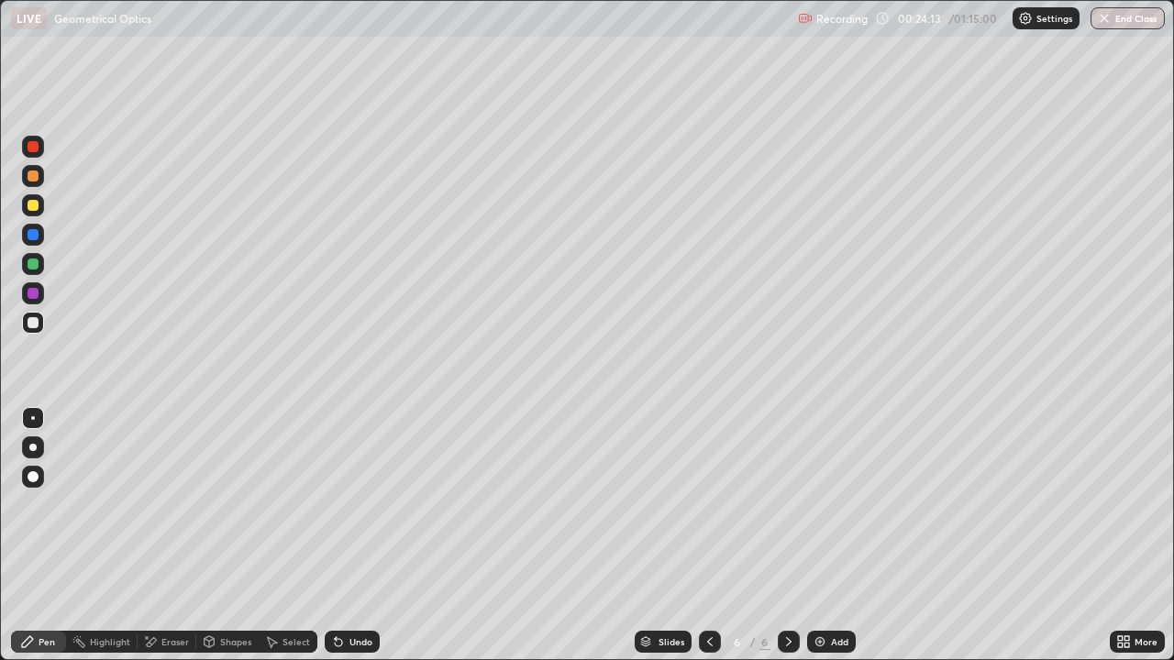
click at [35, 202] on div at bounding box center [33, 205] width 11 height 11
click at [34, 329] on div at bounding box center [33, 323] width 22 height 22
click at [351, 535] on div "Undo" at bounding box center [352, 642] width 55 height 22
click at [363, 535] on div "Undo" at bounding box center [352, 642] width 55 height 22
click at [355, 535] on div "Undo" at bounding box center [348, 641] width 62 height 37
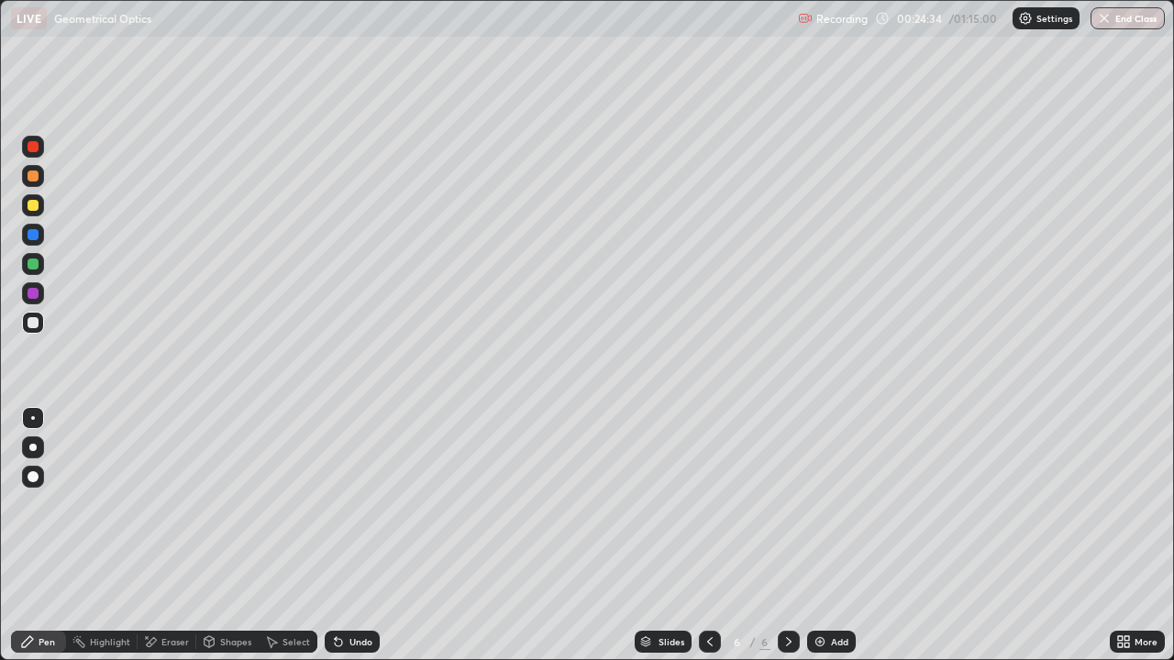
click at [349, 535] on div "Undo" at bounding box center [360, 641] width 23 height 9
click at [351, 535] on div "Undo" at bounding box center [352, 642] width 55 height 22
click at [174, 535] on div "Eraser" at bounding box center [175, 641] width 28 height 9
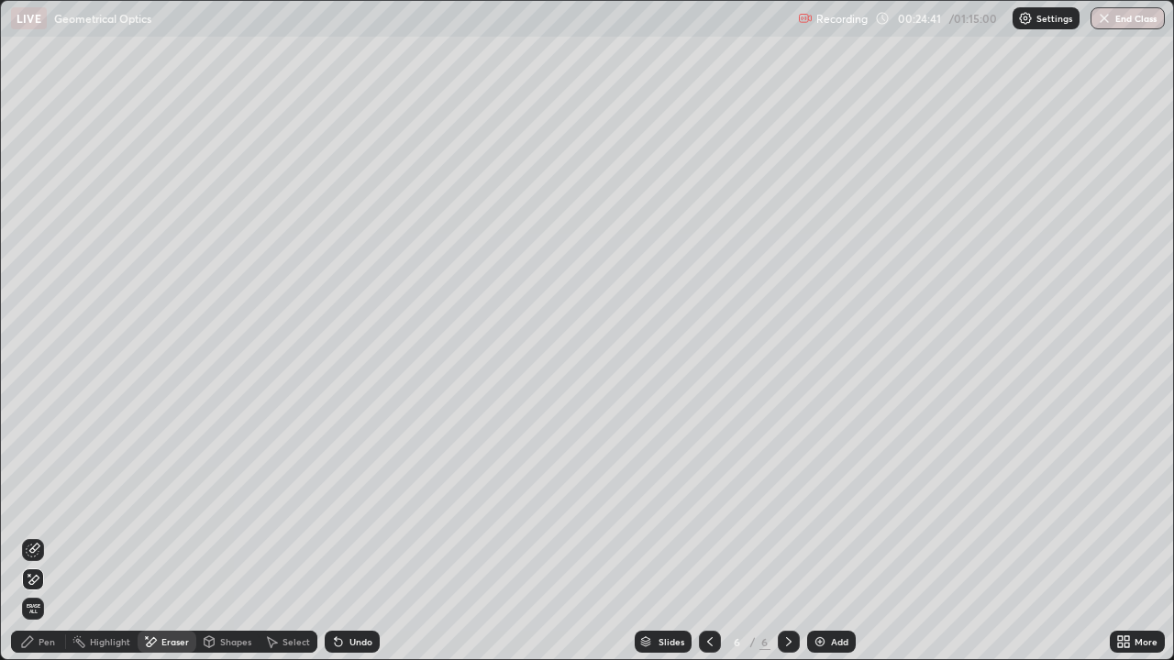
click at [356, 535] on div "Undo" at bounding box center [360, 641] width 23 height 9
click at [44, 535] on div "Pen" at bounding box center [47, 641] width 17 height 9
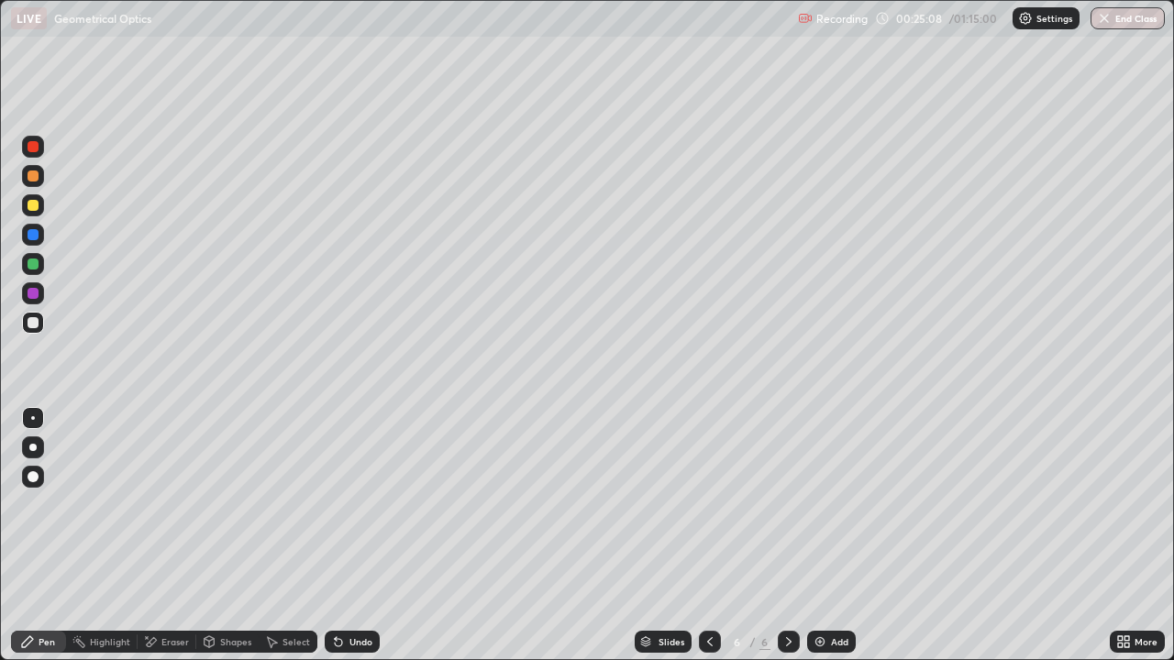
click at [171, 535] on div "Eraser" at bounding box center [175, 641] width 28 height 9
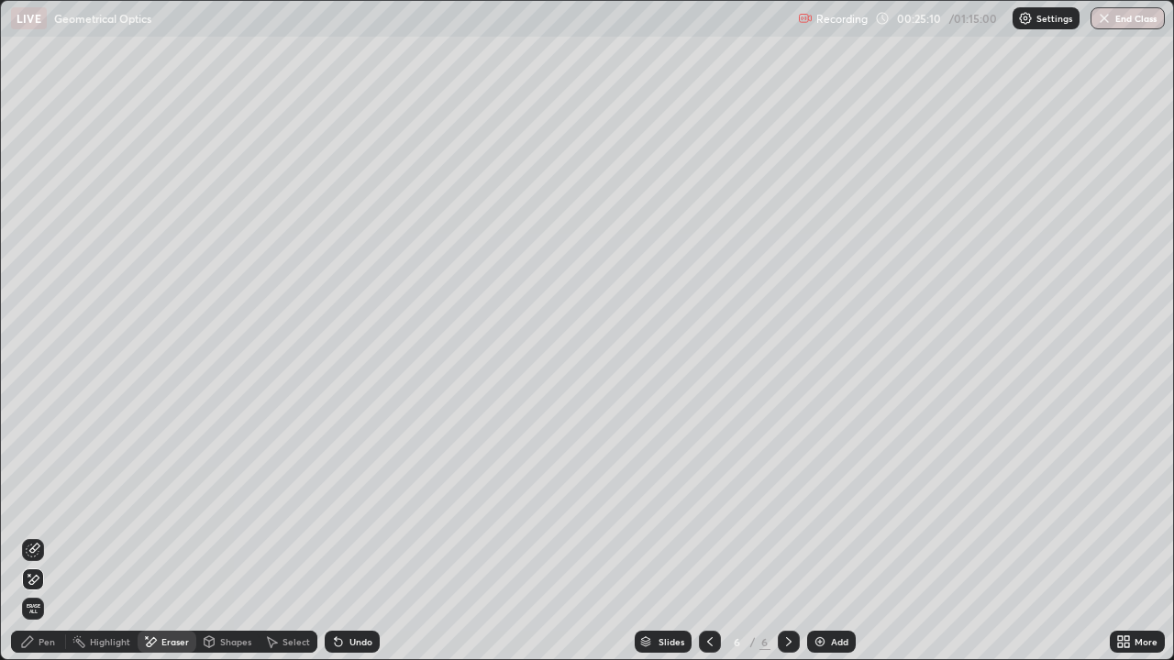
click at [44, 535] on div "Pen" at bounding box center [47, 641] width 17 height 9
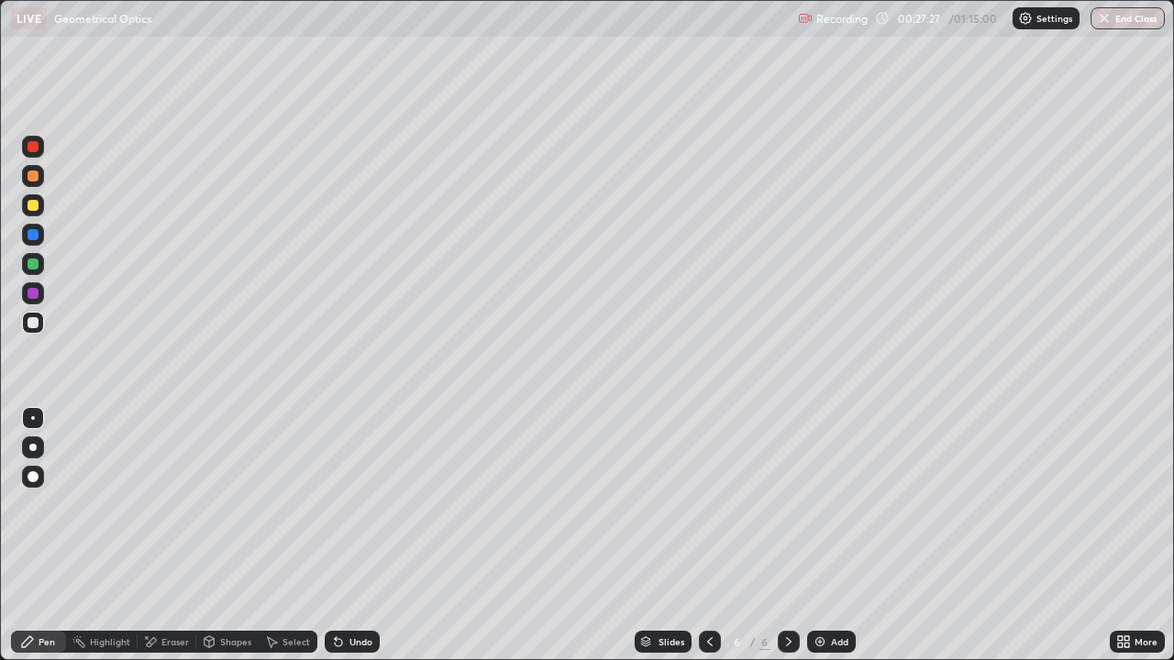
click at [845, 535] on div "Add" at bounding box center [831, 642] width 49 height 22
click at [368, 535] on div "Undo" at bounding box center [360, 641] width 23 height 9
click at [370, 535] on div "Undo" at bounding box center [352, 642] width 55 height 22
click at [375, 535] on div "Undo" at bounding box center [352, 642] width 55 height 22
click at [373, 535] on div "Undo" at bounding box center [352, 642] width 55 height 22
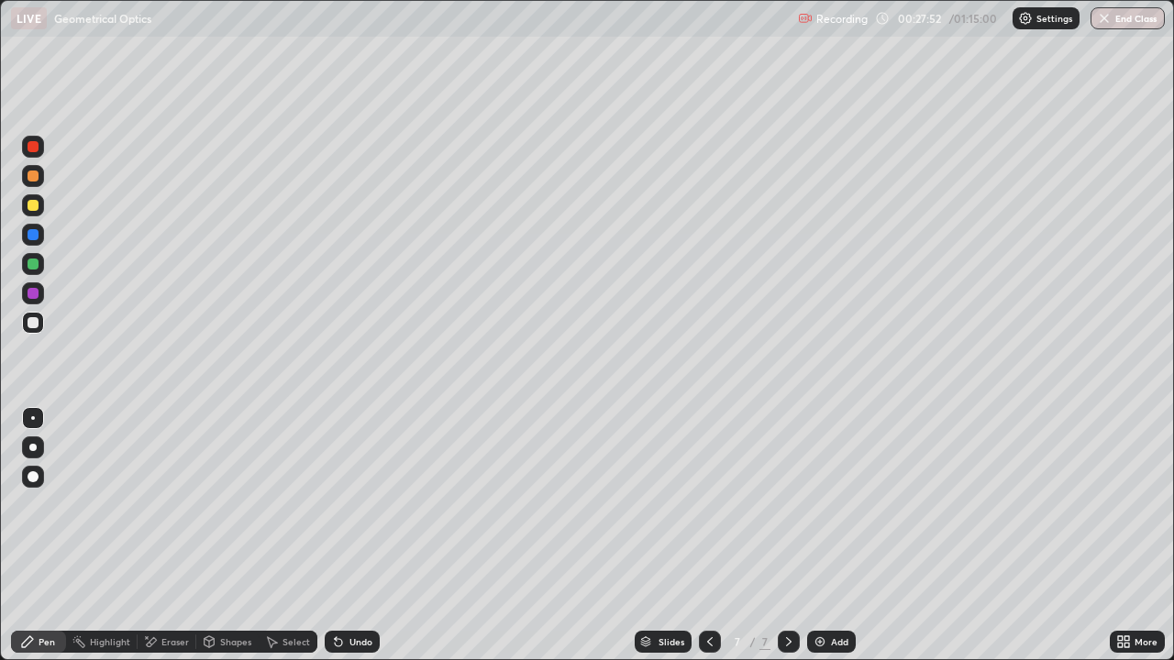
click at [36, 203] on div at bounding box center [33, 205] width 11 height 11
click at [41, 322] on div at bounding box center [33, 323] width 22 height 22
click at [839, 535] on div "Add" at bounding box center [839, 641] width 17 height 9
click at [40, 323] on div at bounding box center [33, 323] width 22 height 22
click at [43, 208] on div at bounding box center [33, 205] width 22 height 22
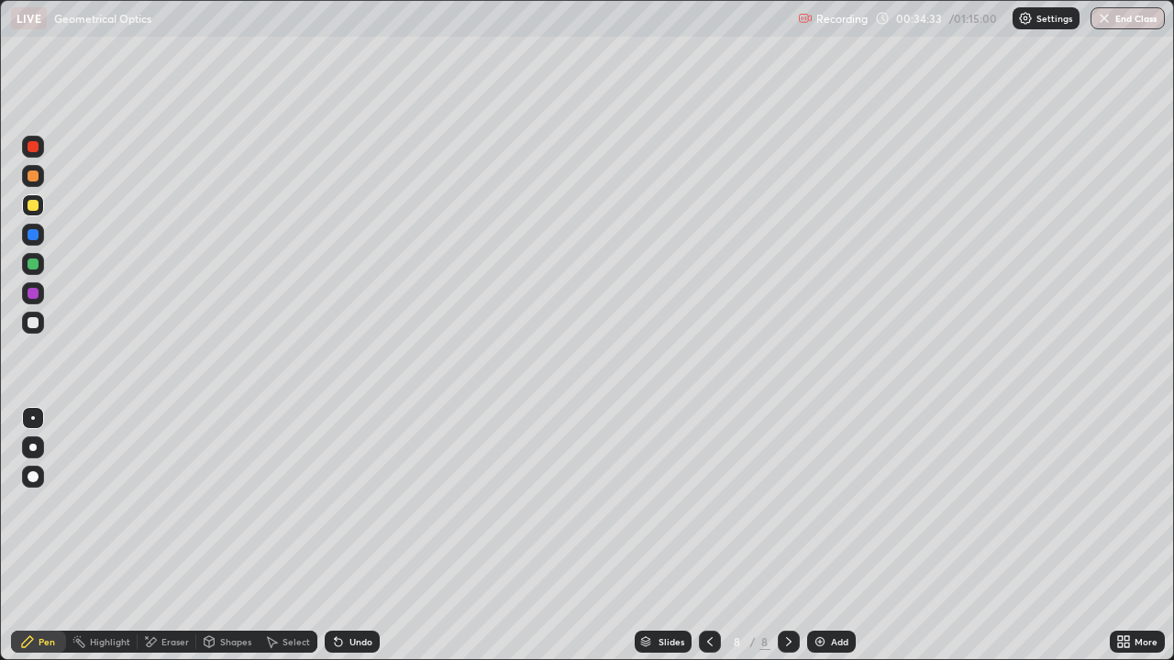
click at [34, 176] on div at bounding box center [33, 176] width 11 height 11
click at [43, 268] on div at bounding box center [33, 264] width 22 height 22
click at [43, 330] on div at bounding box center [33, 322] width 22 height 29
click at [300, 535] on div "Select" at bounding box center [296, 641] width 28 height 9
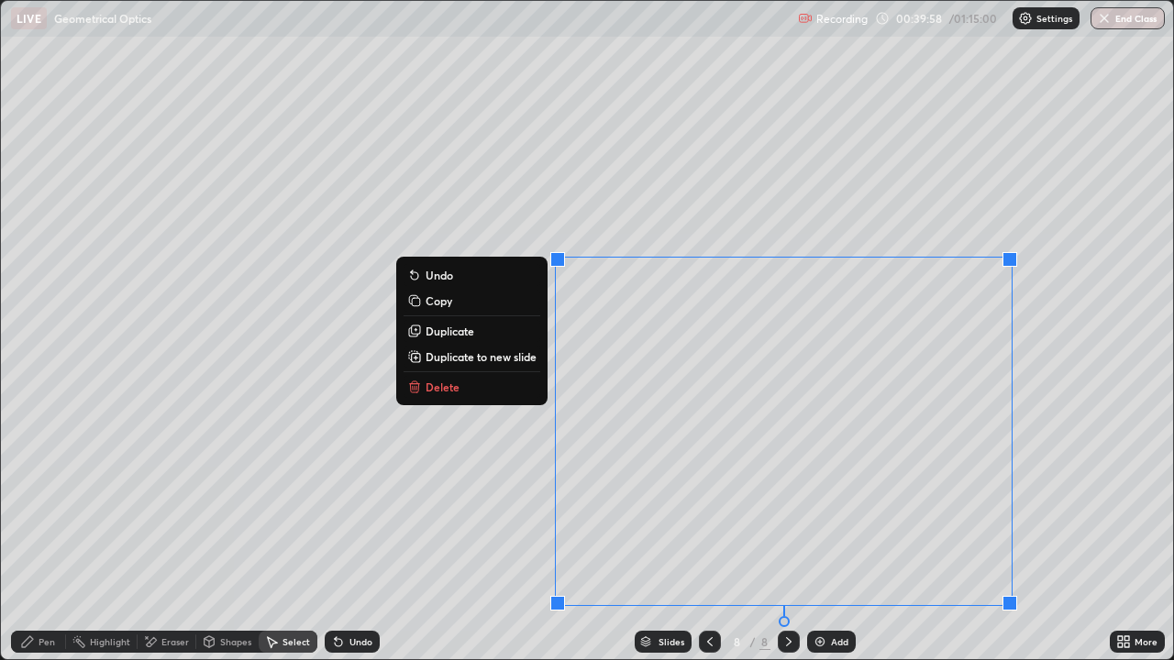
click at [483, 358] on p "Duplicate to new slide" at bounding box center [480, 356] width 111 height 15
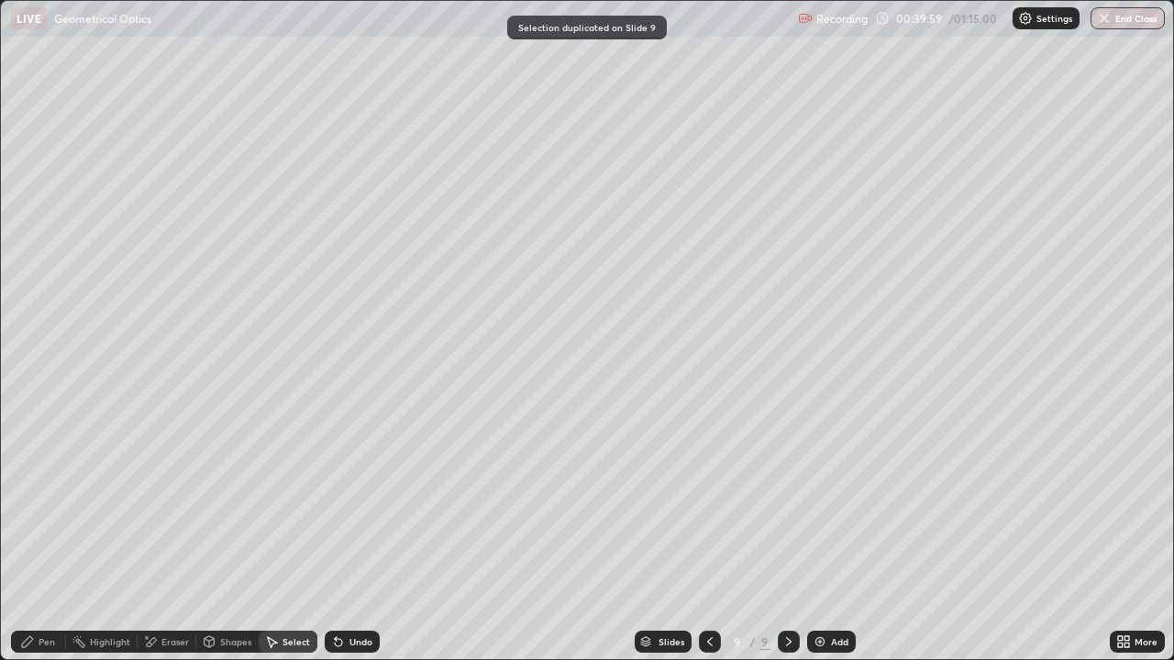
click at [37, 535] on div "Pen" at bounding box center [38, 642] width 55 height 22
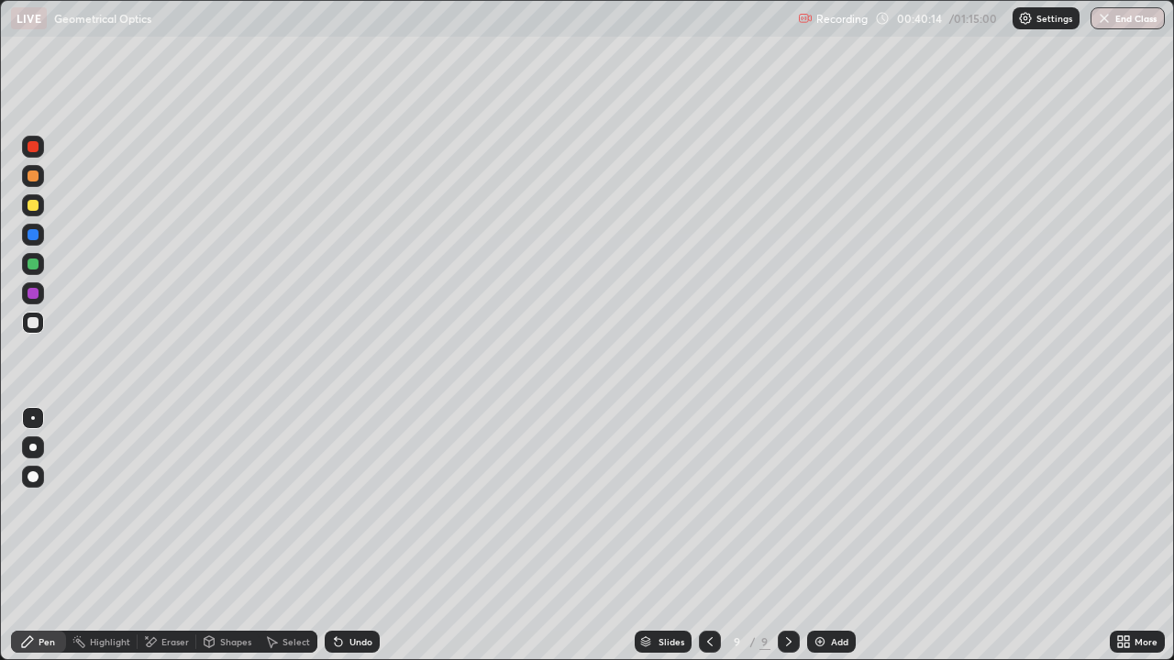
click at [35, 202] on div at bounding box center [33, 205] width 11 height 11
click at [38, 204] on div at bounding box center [33, 205] width 11 height 11
click at [37, 324] on div at bounding box center [33, 322] width 11 height 11
click at [356, 535] on div "Undo" at bounding box center [360, 641] width 23 height 9
click at [32, 175] on div at bounding box center [33, 176] width 11 height 11
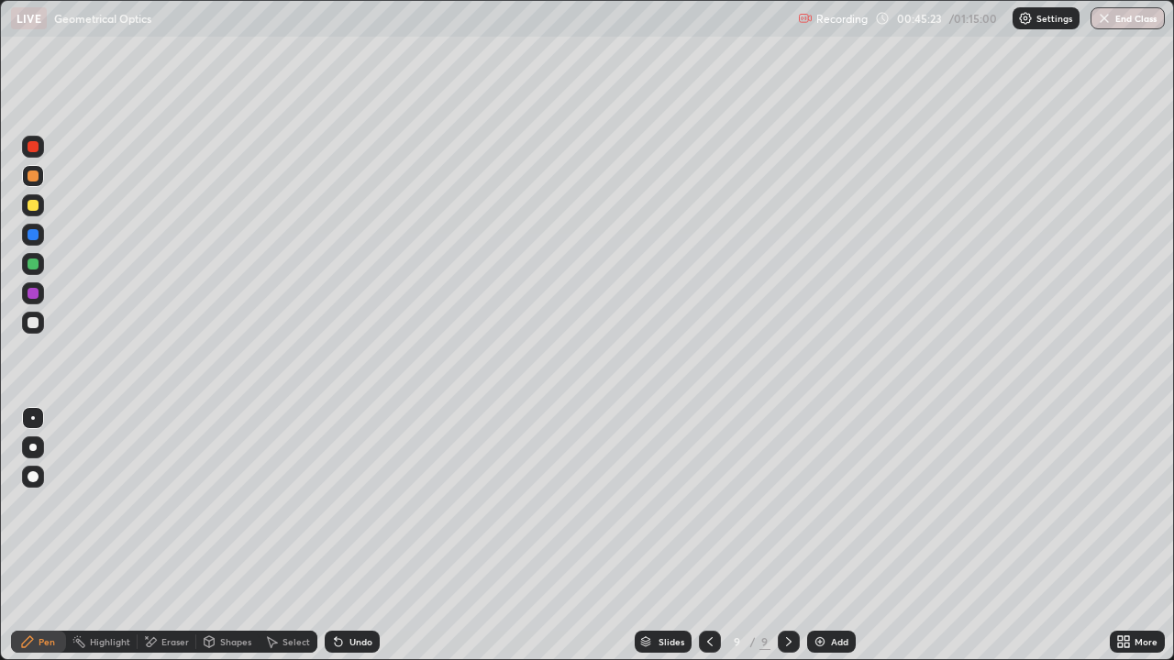
click at [335, 535] on icon at bounding box center [336, 638] width 2 height 2
click at [30, 325] on div at bounding box center [33, 322] width 11 height 11
click at [843, 535] on div "Add" at bounding box center [831, 642] width 49 height 22
click at [366, 535] on div "Undo" at bounding box center [360, 641] width 23 height 9
click at [38, 266] on div at bounding box center [33, 264] width 11 height 11
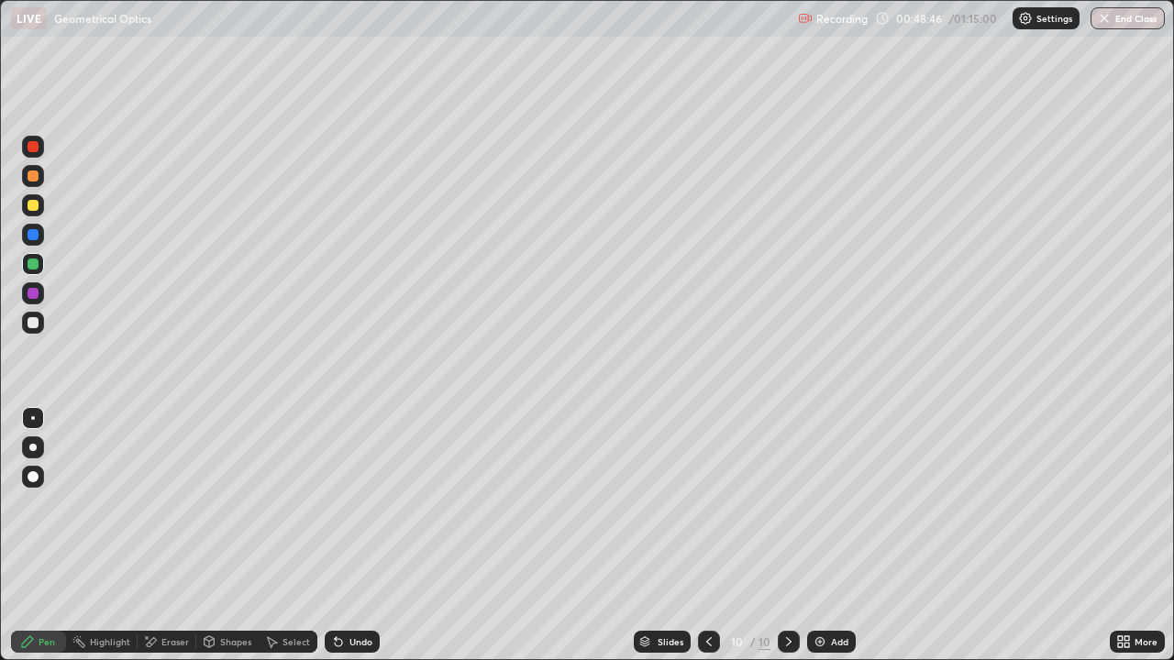
click at [40, 476] on div at bounding box center [33, 477] width 22 height 22
click at [40, 324] on div at bounding box center [33, 323] width 22 height 22
click at [33, 418] on div at bounding box center [33, 418] width 4 height 4
click at [43, 317] on div at bounding box center [33, 323] width 22 height 22
click at [31, 205] on div at bounding box center [33, 205] width 11 height 11
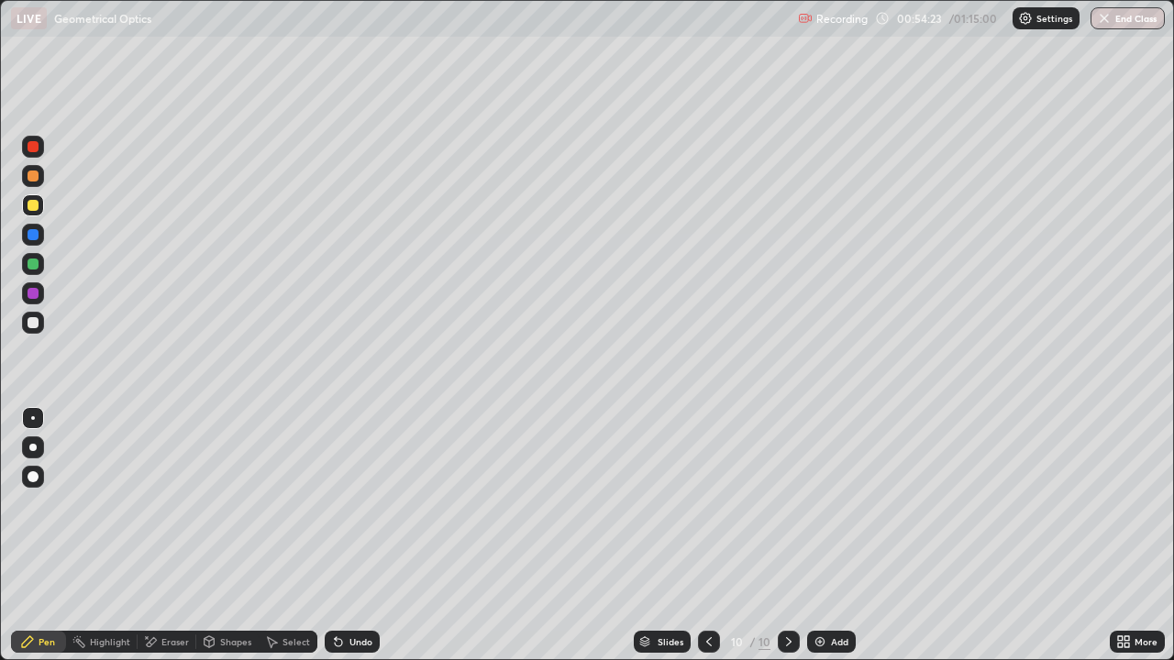
click at [32, 208] on div at bounding box center [33, 205] width 11 height 11
click at [33, 324] on div at bounding box center [33, 322] width 11 height 11
click at [826, 535] on div "Add" at bounding box center [831, 642] width 49 height 22
click at [39, 325] on div at bounding box center [33, 323] width 22 height 22
click at [40, 208] on div at bounding box center [33, 205] width 22 height 22
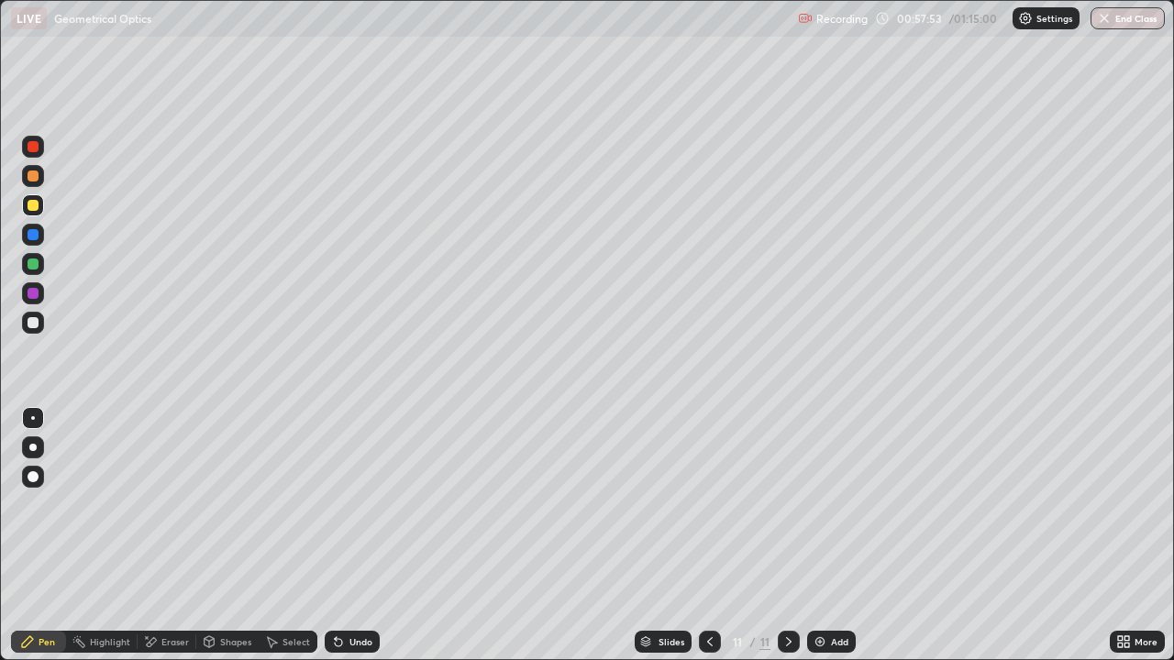
click at [38, 326] on div at bounding box center [33, 323] width 22 height 22
click at [40, 208] on div at bounding box center [33, 205] width 22 height 22
click at [38, 323] on div at bounding box center [33, 322] width 11 height 11
click at [36, 205] on div at bounding box center [33, 205] width 11 height 11
click at [31, 323] on div at bounding box center [33, 322] width 11 height 11
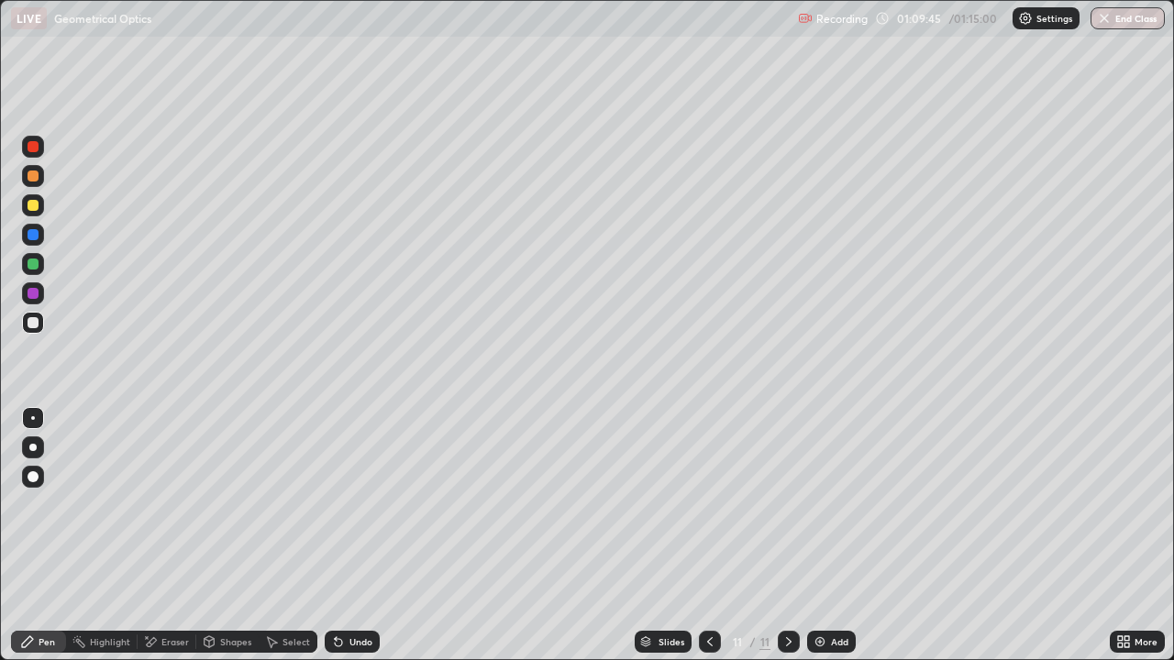
click at [172, 535] on div "Eraser" at bounding box center [175, 641] width 28 height 9
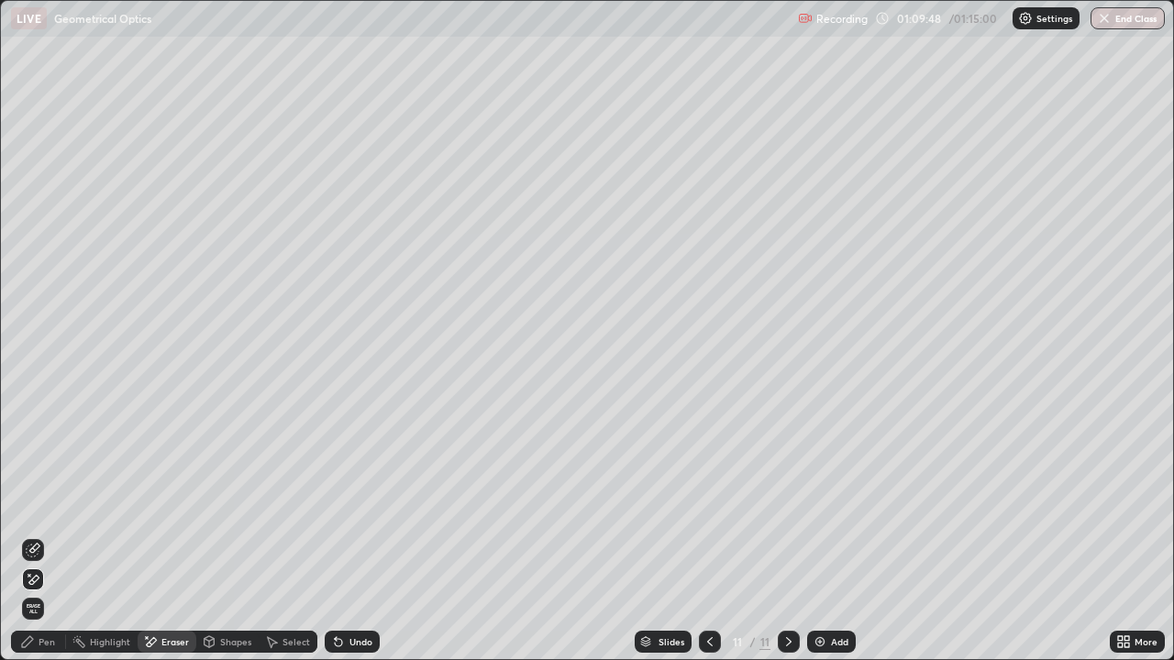
click at [47, 535] on div "Pen" at bounding box center [47, 641] width 17 height 9
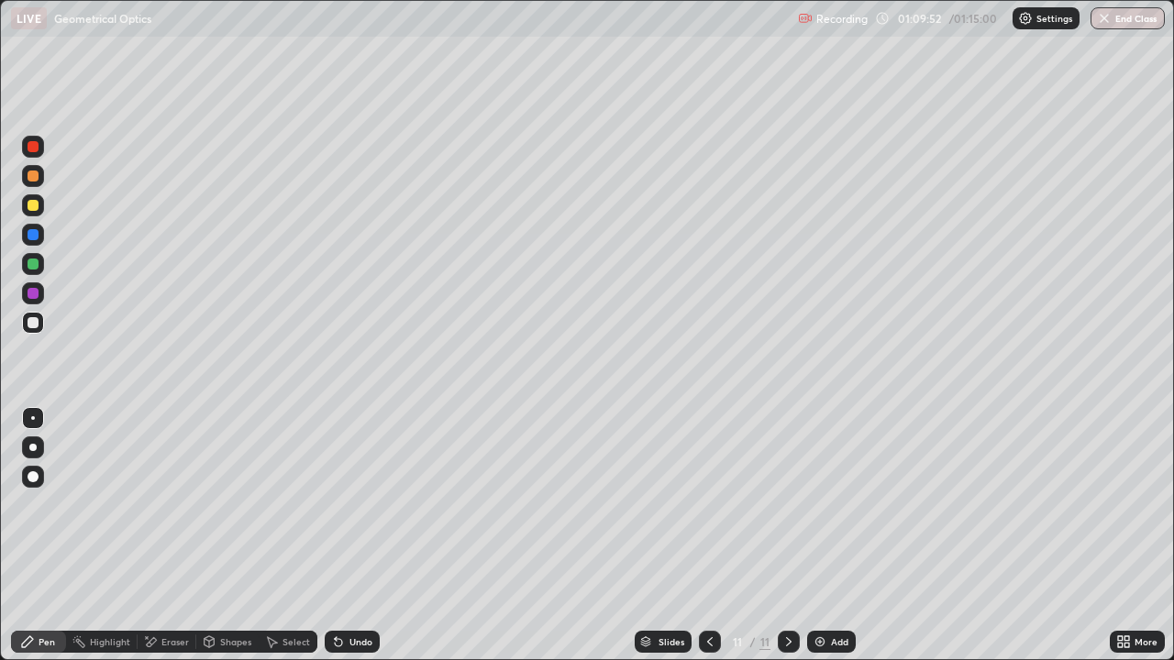
click at [184, 535] on div "Eraser" at bounding box center [175, 641] width 28 height 9
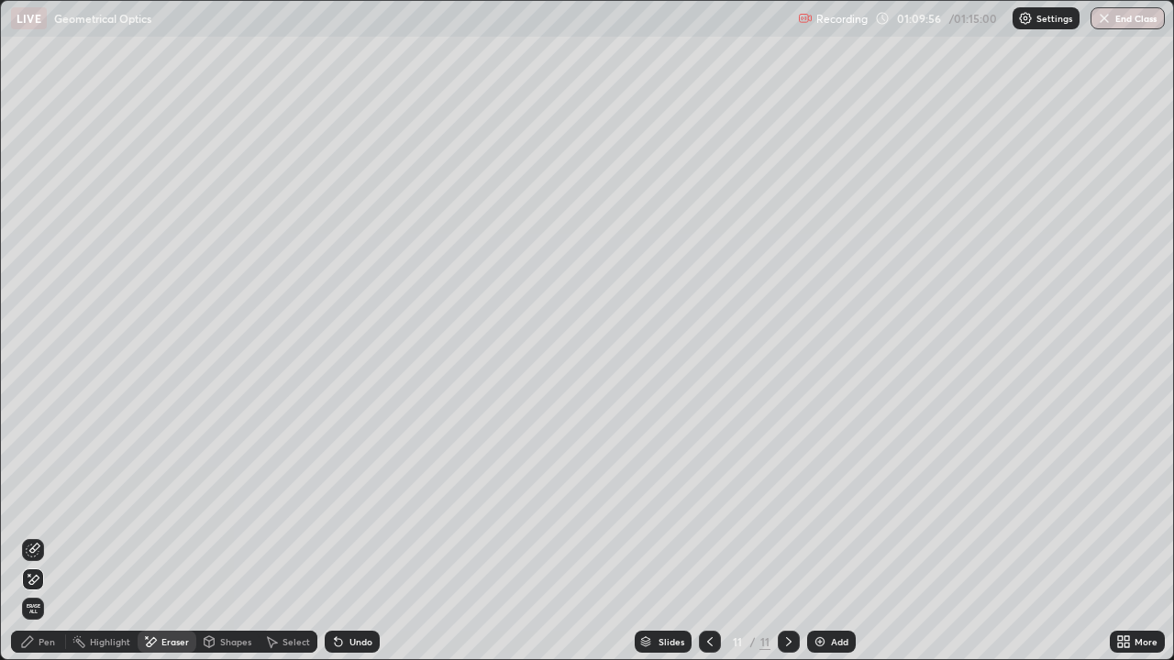
click at [45, 535] on div "Pen" at bounding box center [38, 642] width 55 height 22
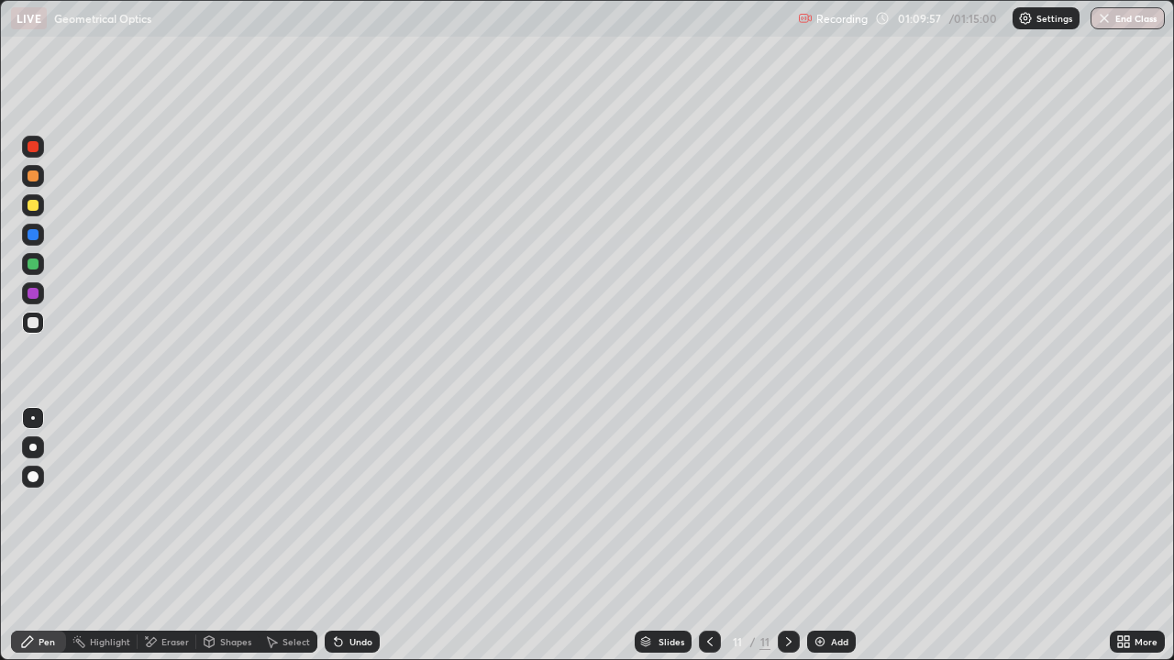
click at [40, 208] on div at bounding box center [33, 205] width 22 height 22
click at [185, 535] on div "Eraser" at bounding box center [175, 641] width 28 height 9
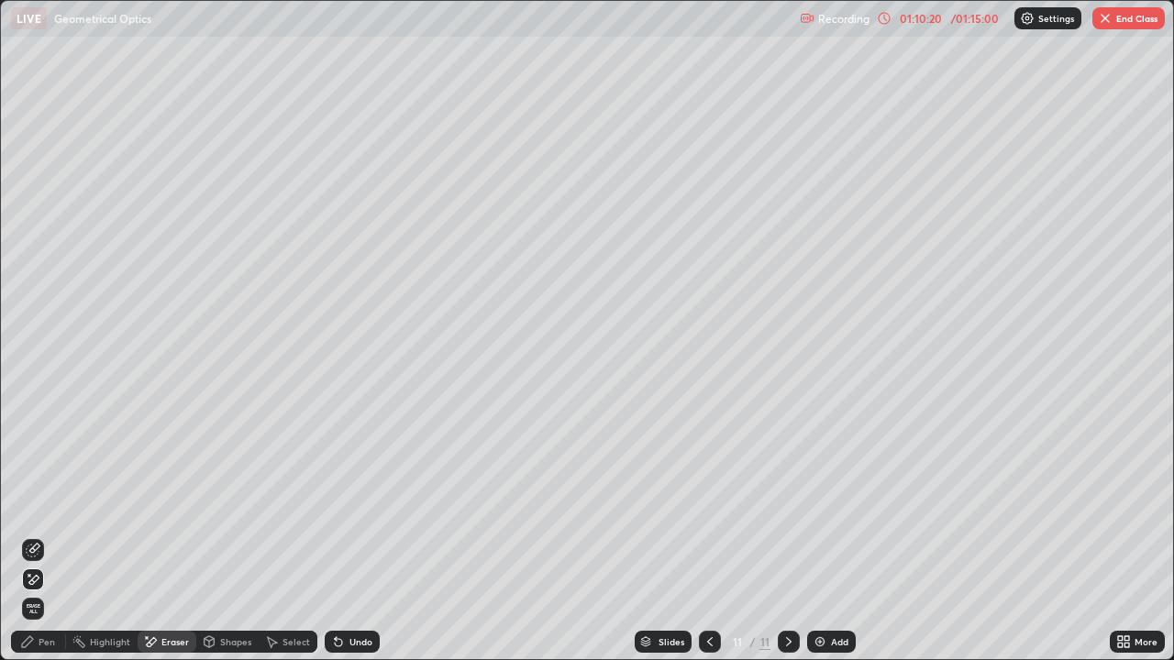
click at [51, 535] on div "Pen" at bounding box center [47, 641] width 17 height 9
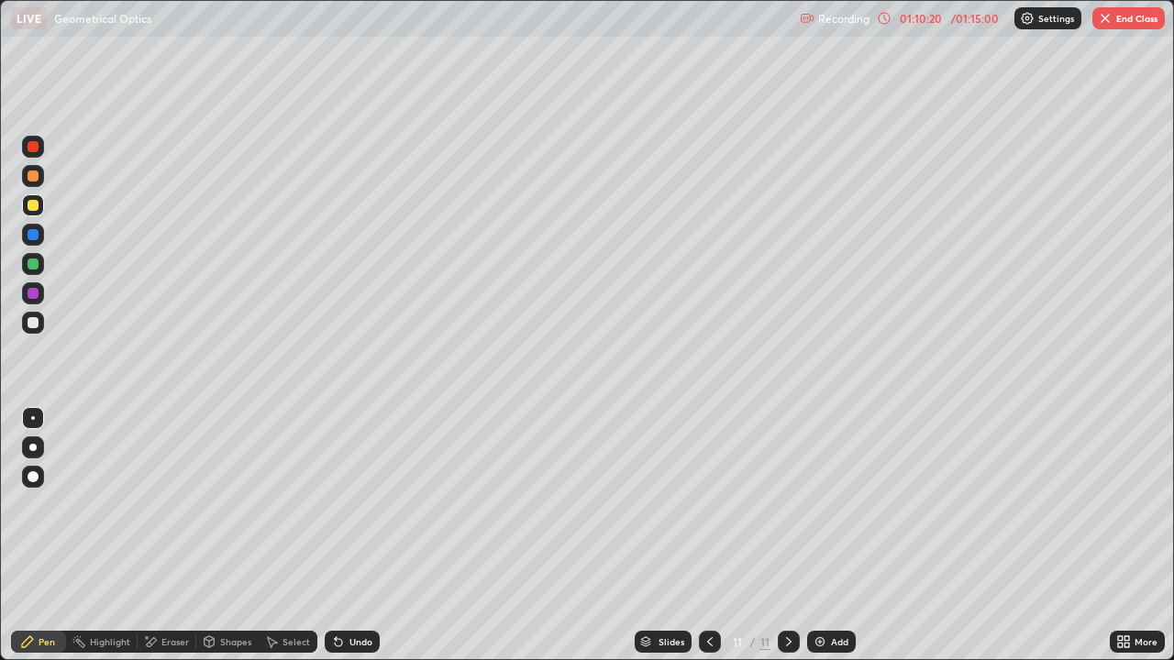
click at [34, 323] on div at bounding box center [33, 322] width 11 height 11
click at [39, 204] on div at bounding box center [33, 205] width 22 height 22
click at [365, 535] on div "Undo" at bounding box center [352, 642] width 55 height 22
click at [372, 535] on div "Undo" at bounding box center [352, 642] width 55 height 22
click at [370, 535] on div "Undo" at bounding box center [352, 642] width 55 height 22
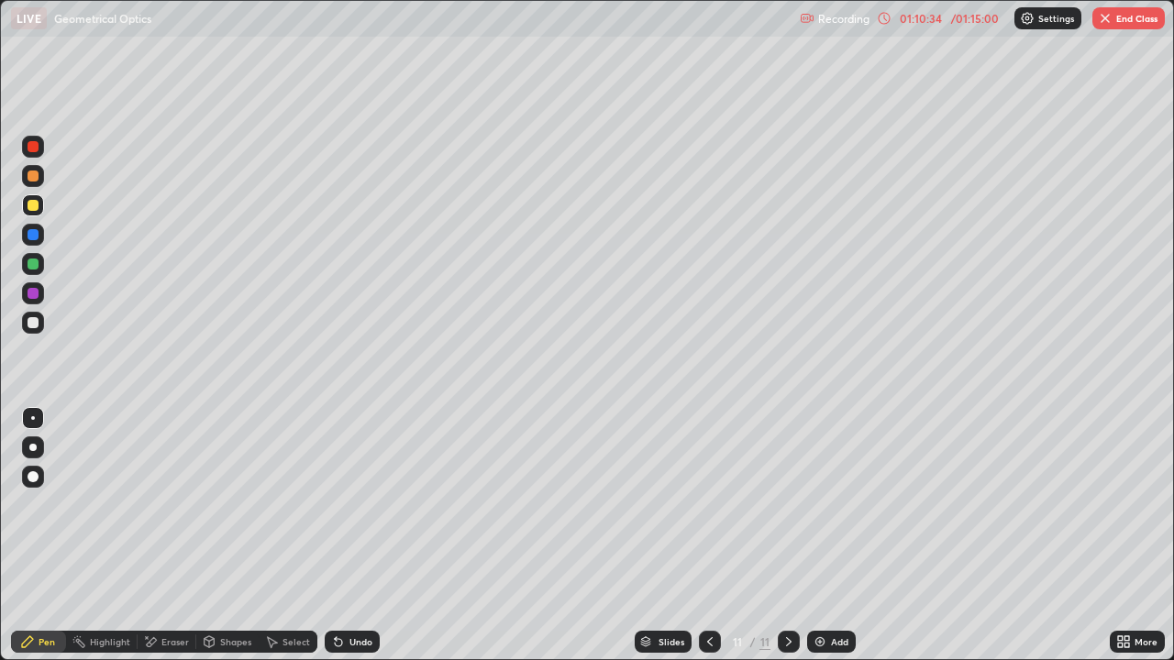
click at [372, 535] on div "Undo" at bounding box center [352, 642] width 55 height 22
click at [373, 535] on div "Undo" at bounding box center [352, 642] width 55 height 22
click at [39, 325] on div at bounding box center [33, 323] width 22 height 22
click at [174, 535] on div "Eraser" at bounding box center [175, 641] width 28 height 9
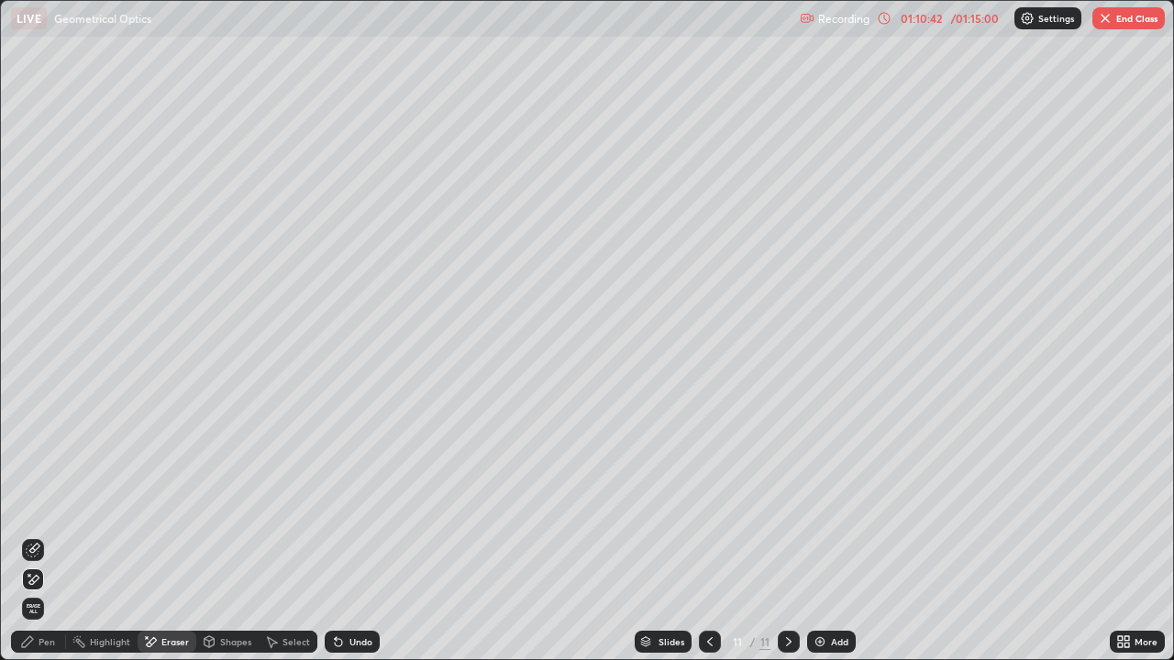
click at [42, 535] on div "Pen" at bounding box center [47, 641] width 17 height 9
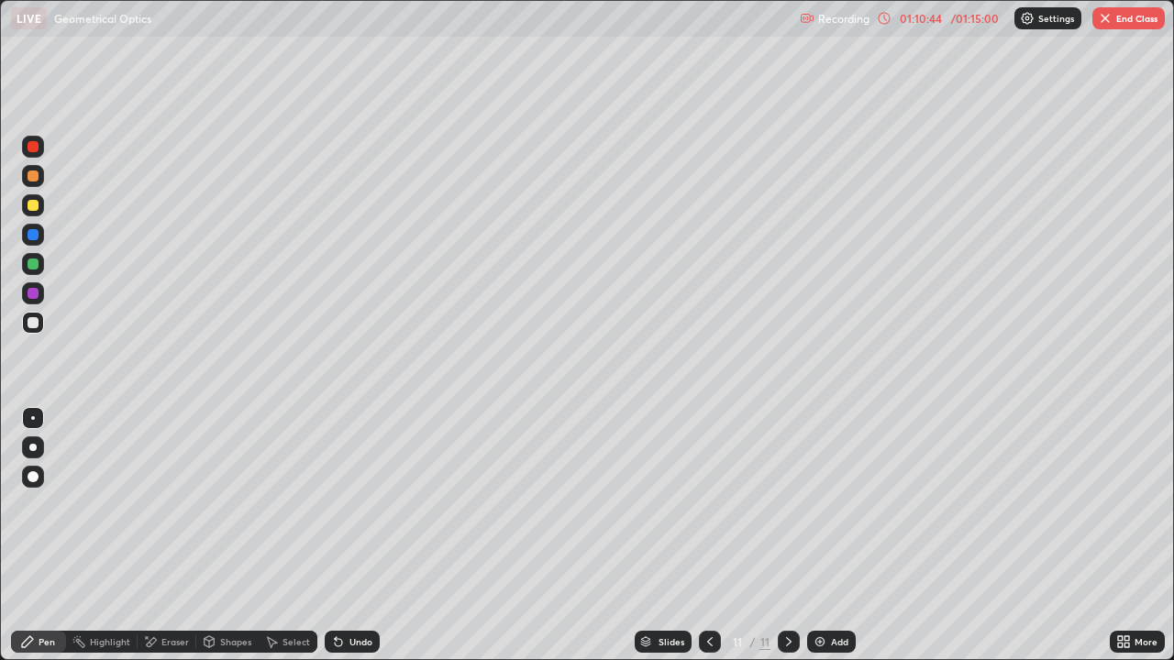
click at [39, 205] on div at bounding box center [33, 205] width 22 height 22
click at [42, 324] on div at bounding box center [33, 323] width 22 height 22
click at [41, 203] on div at bounding box center [33, 205] width 22 height 22
click at [358, 535] on div "Undo" at bounding box center [360, 641] width 23 height 9
click at [1112, 12] on button "End Class" at bounding box center [1128, 18] width 72 height 22
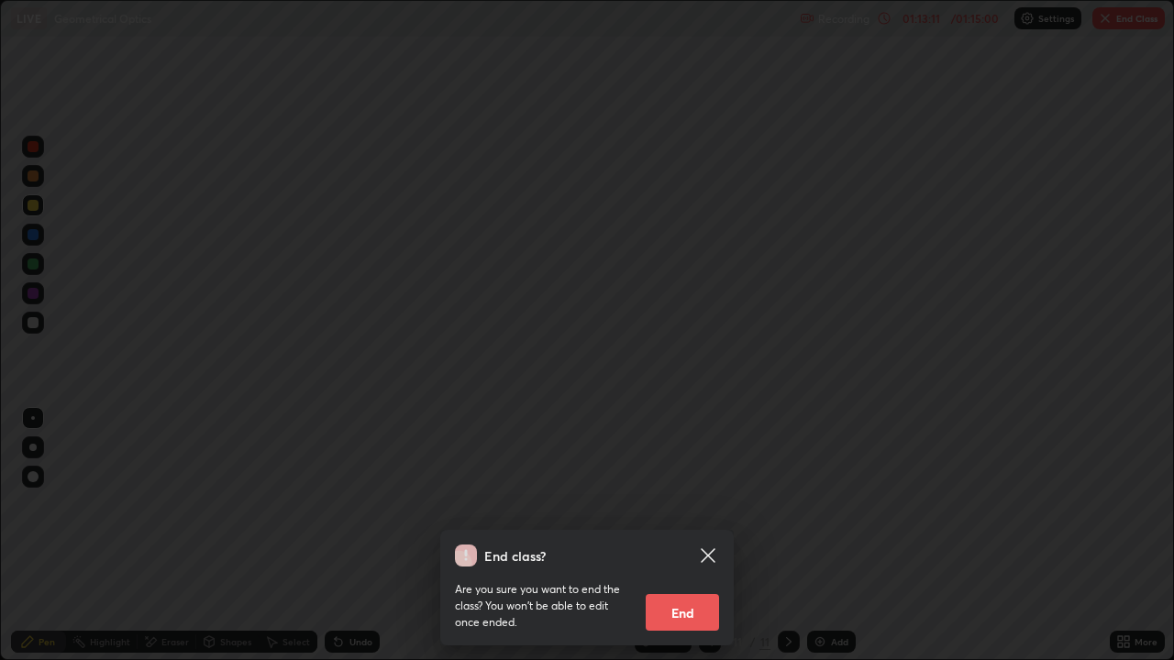
click at [923, 310] on div "End class? Are you sure you want to end the class? You won’t be able to edit on…" at bounding box center [587, 330] width 1174 height 660
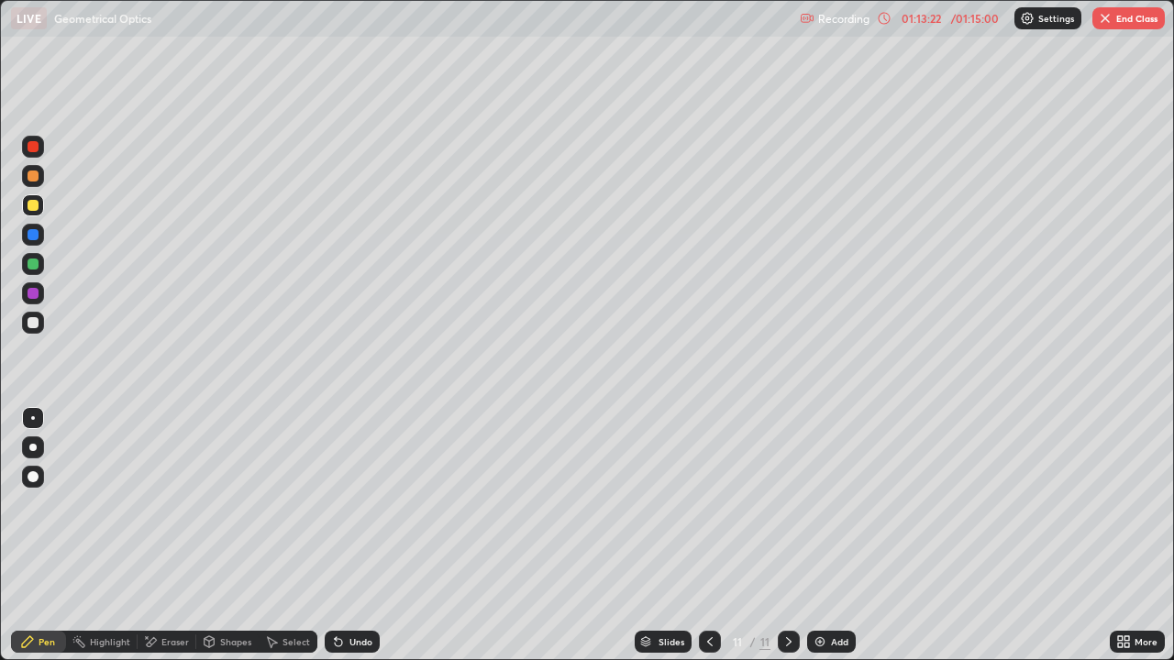
click at [1138, 19] on button "End Class" at bounding box center [1128, 18] width 72 height 22
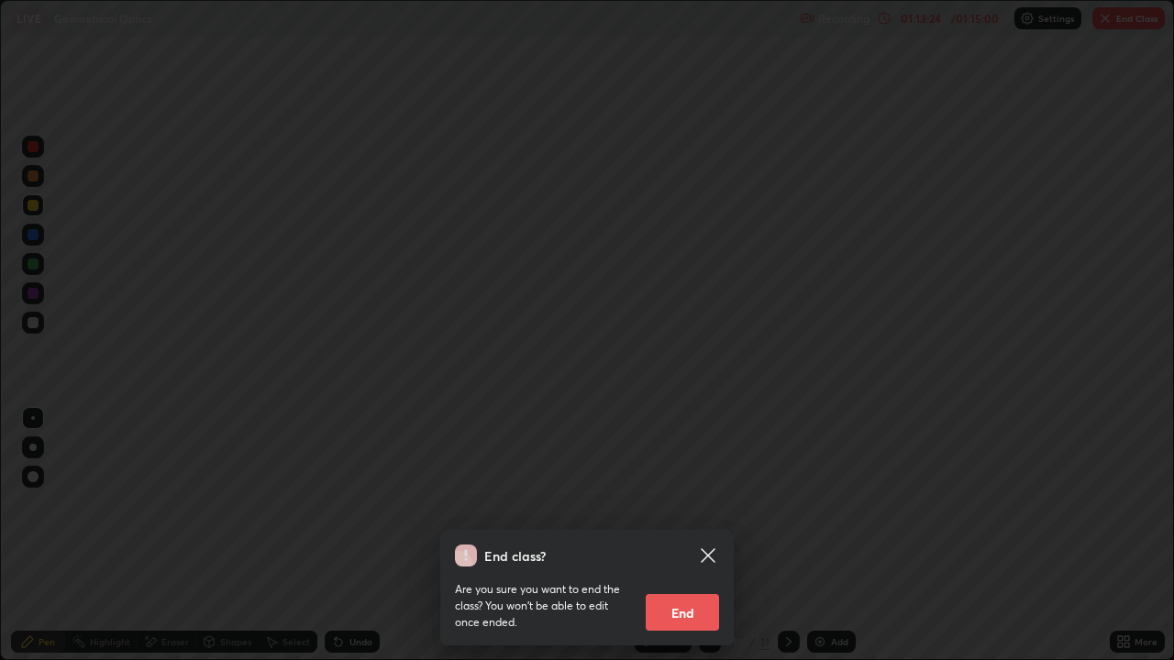
click at [697, 535] on button "End" at bounding box center [681, 612] width 73 height 37
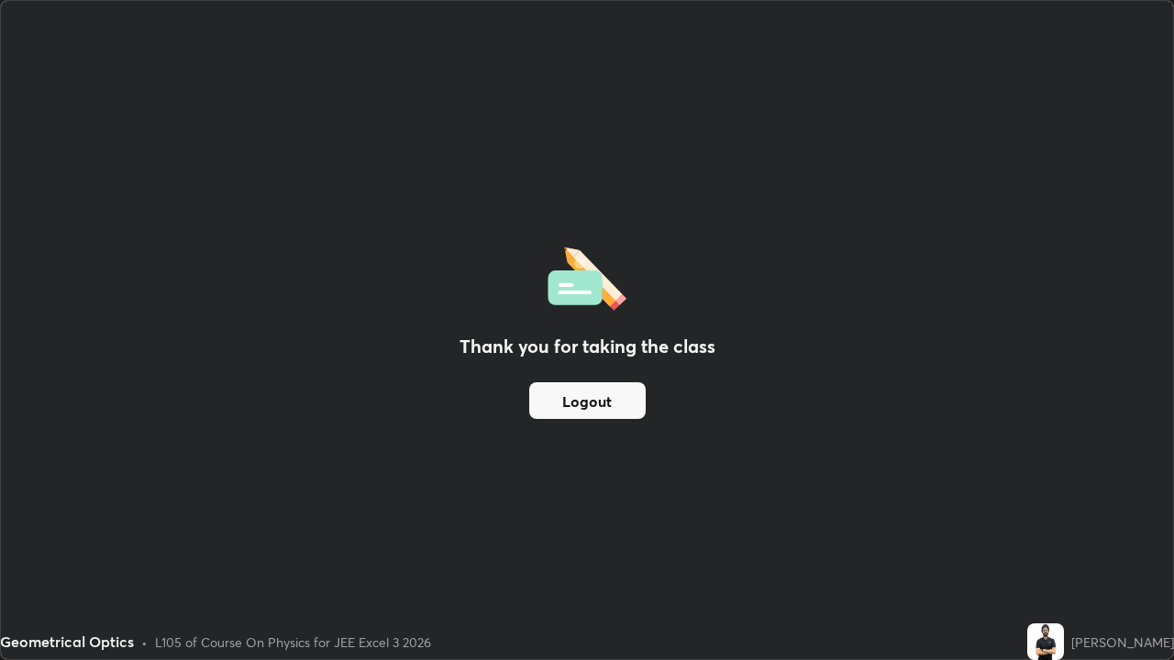
click at [679, 535] on div "Thank you for taking the class Logout" at bounding box center [587, 330] width 1172 height 658
